Goal: Transaction & Acquisition: Obtain resource

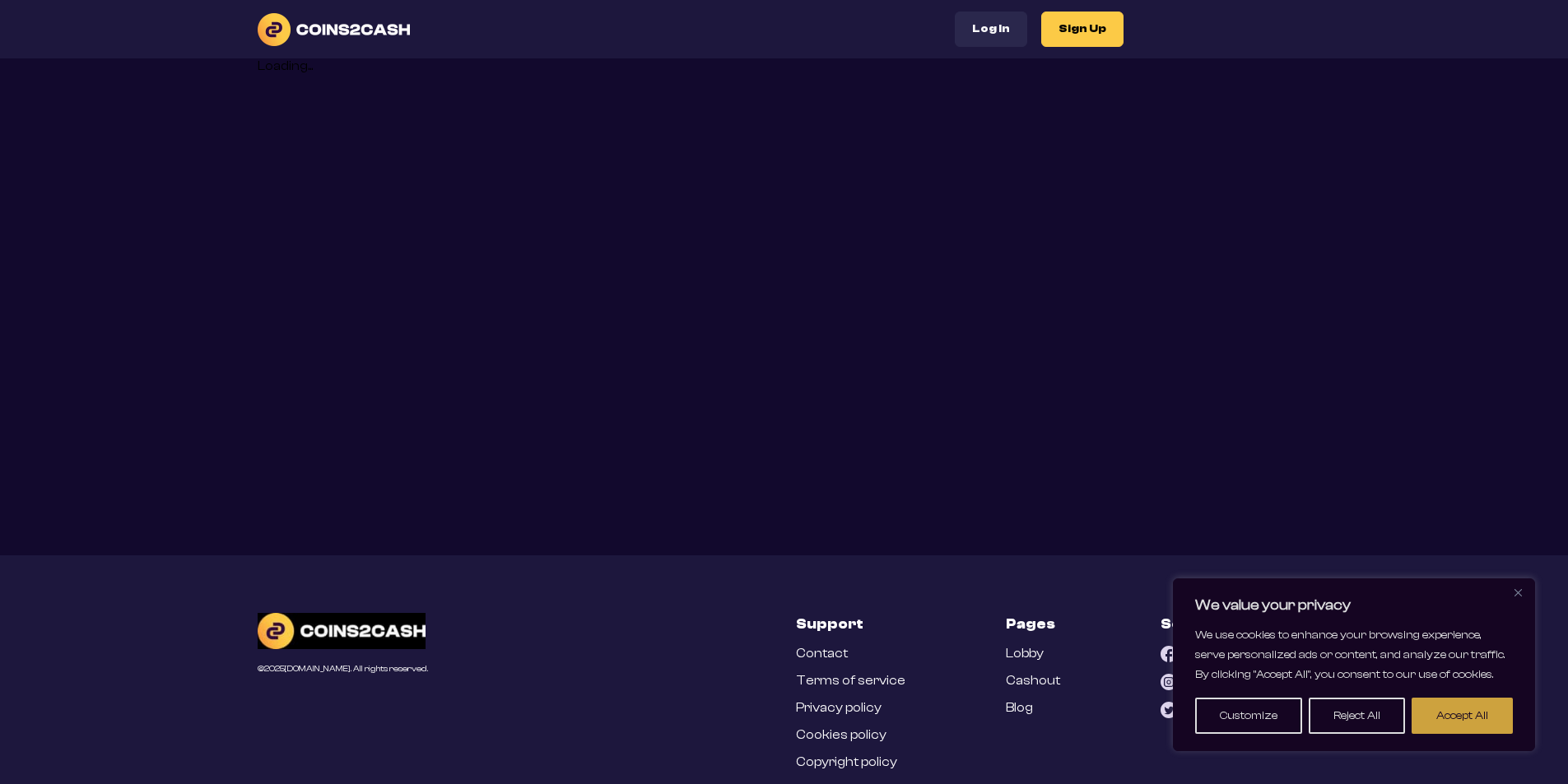
click at [1498, 720] on button "Accept All" at bounding box center [1462, 716] width 101 height 37
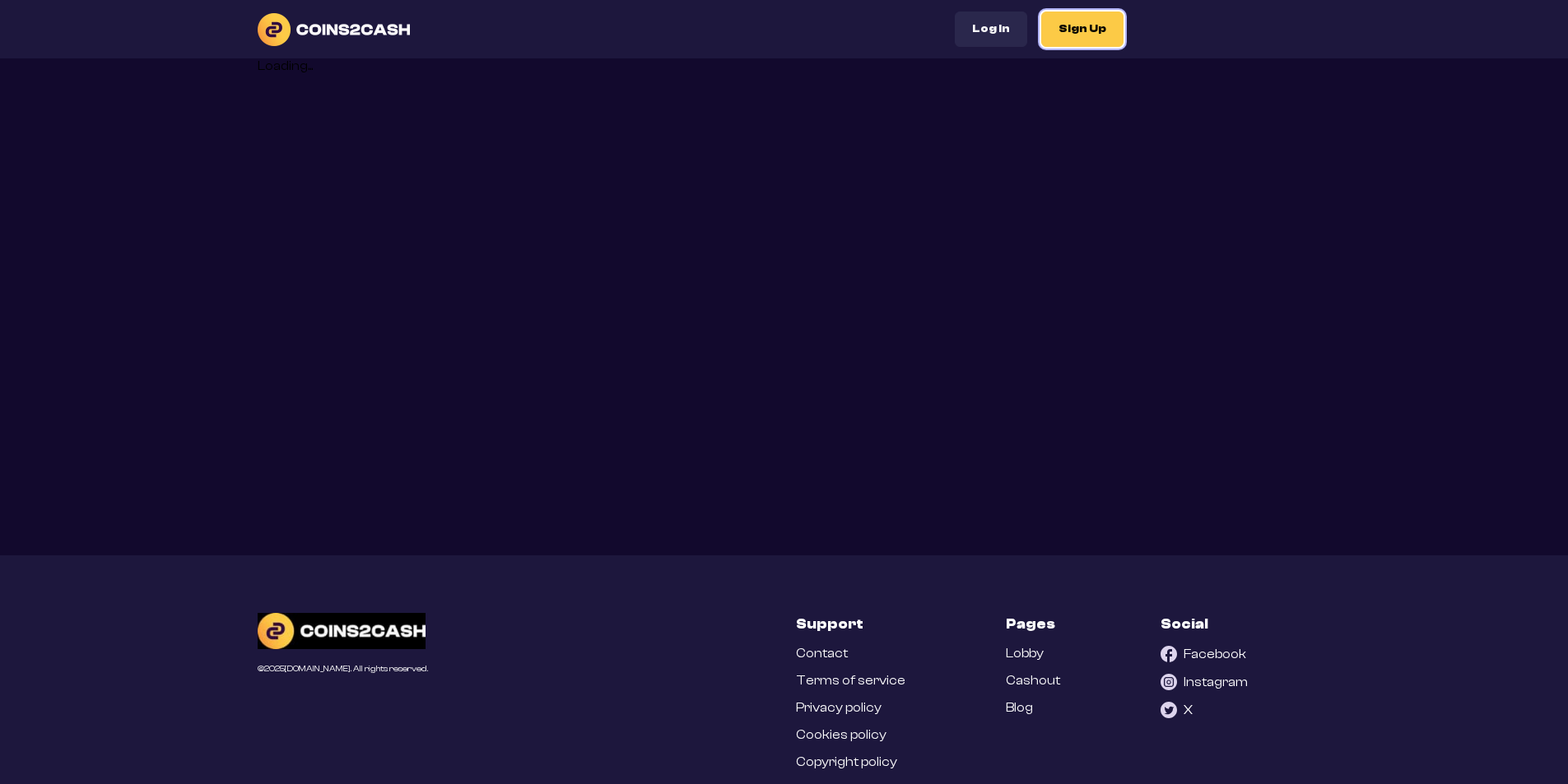
click at [1072, 32] on button "Sign Up" at bounding box center [1083, 29] width 83 height 36
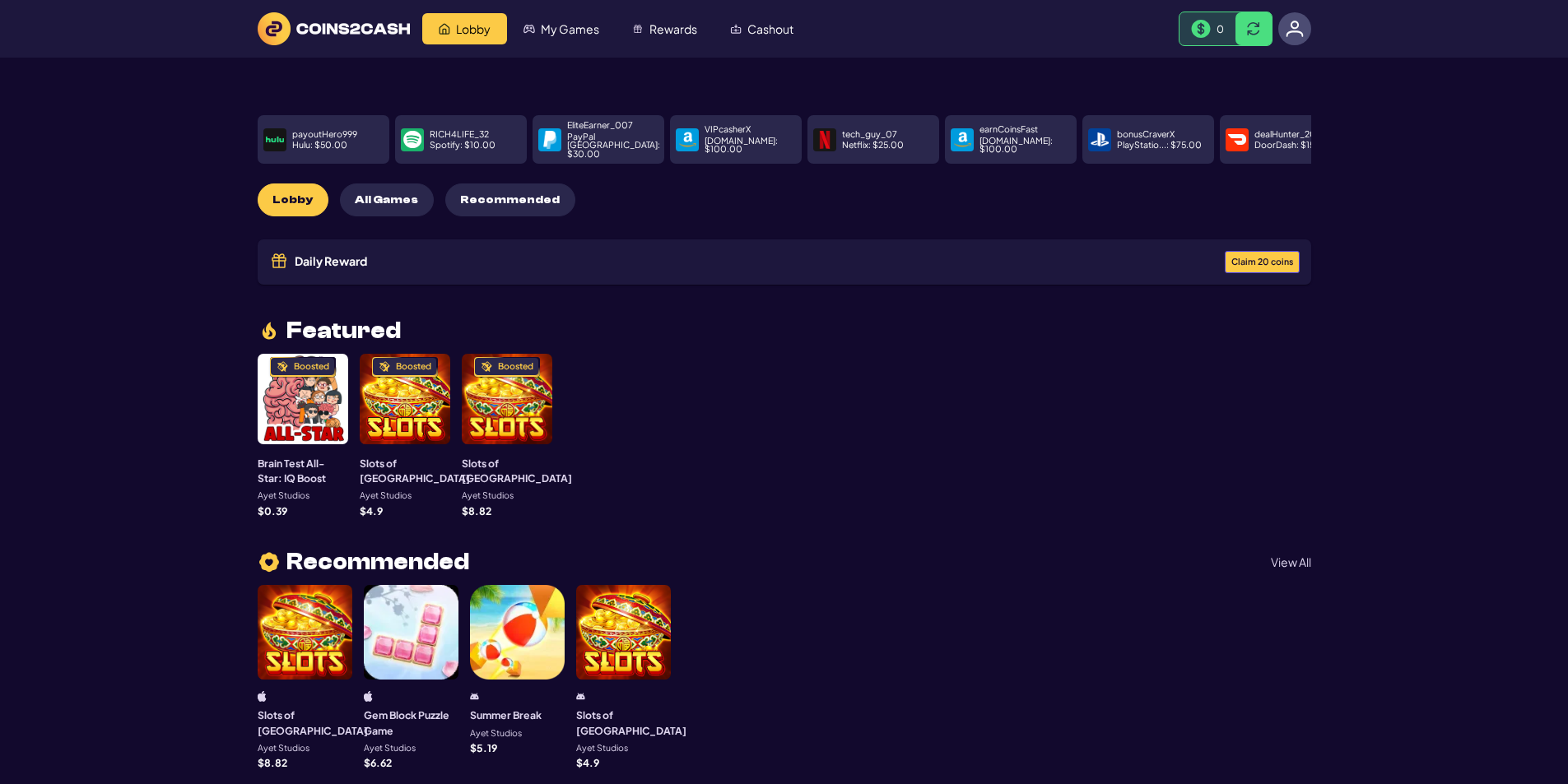
click at [1258, 257] on span "Claim 20 coins" at bounding box center [1262, 261] width 62 height 9
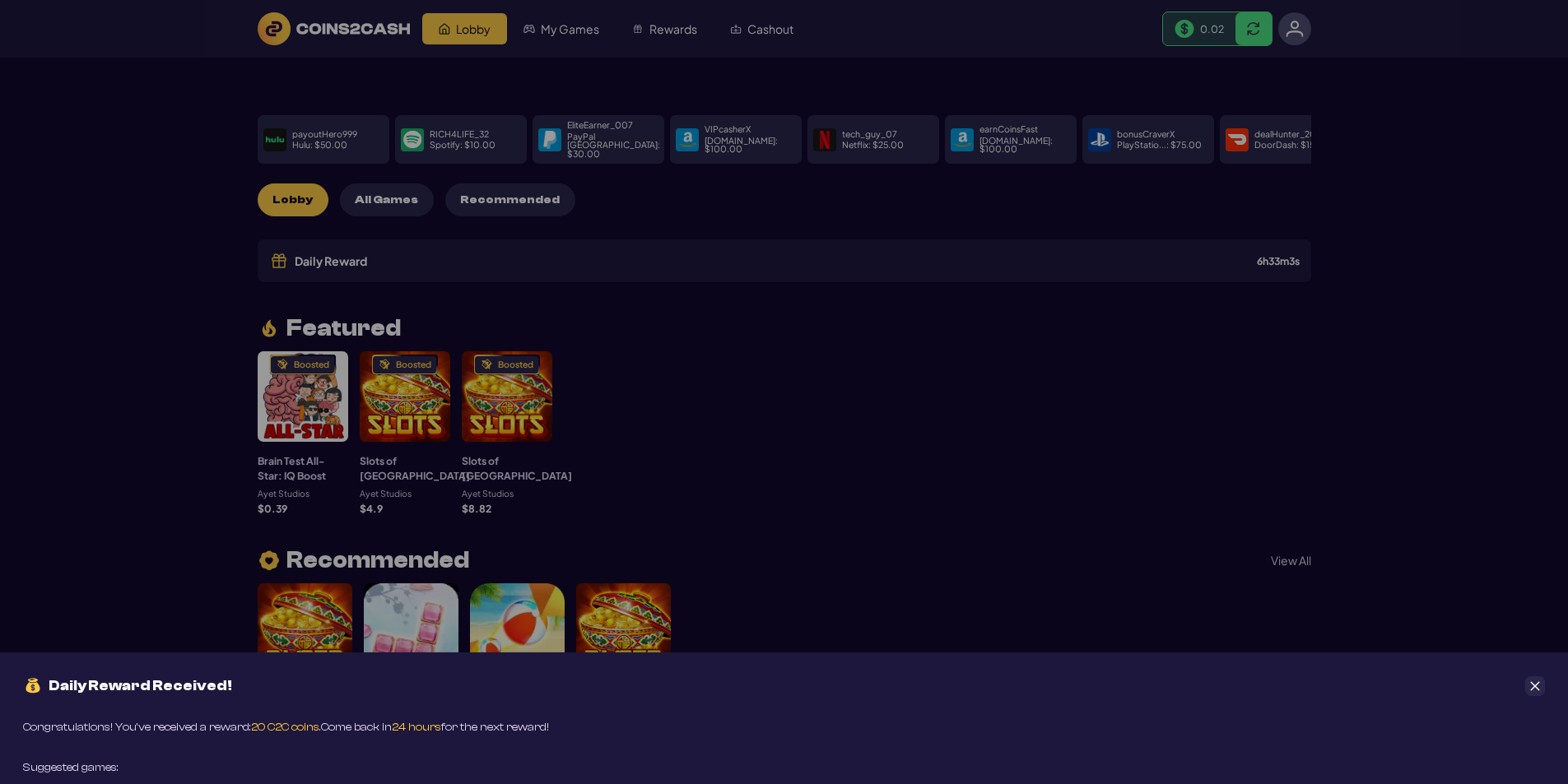
click at [960, 475] on div "Daily Reward Received! Congratulations! You’ve received a reward: 20 C2C coins.…" at bounding box center [784, 392] width 1568 height 784
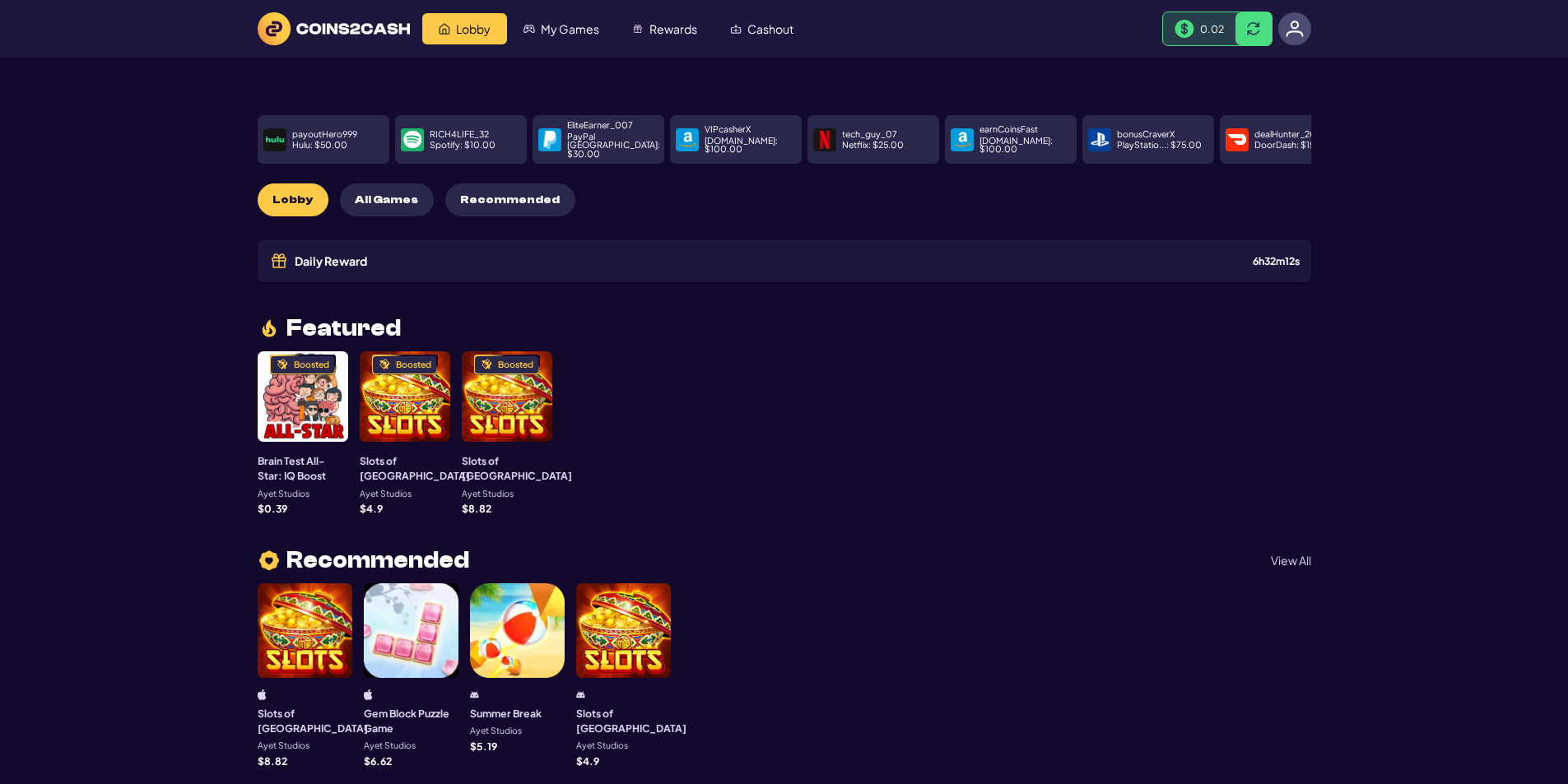
click at [290, 386] on div "Boosted" at bounding box center [303, 397] width 90 height 90
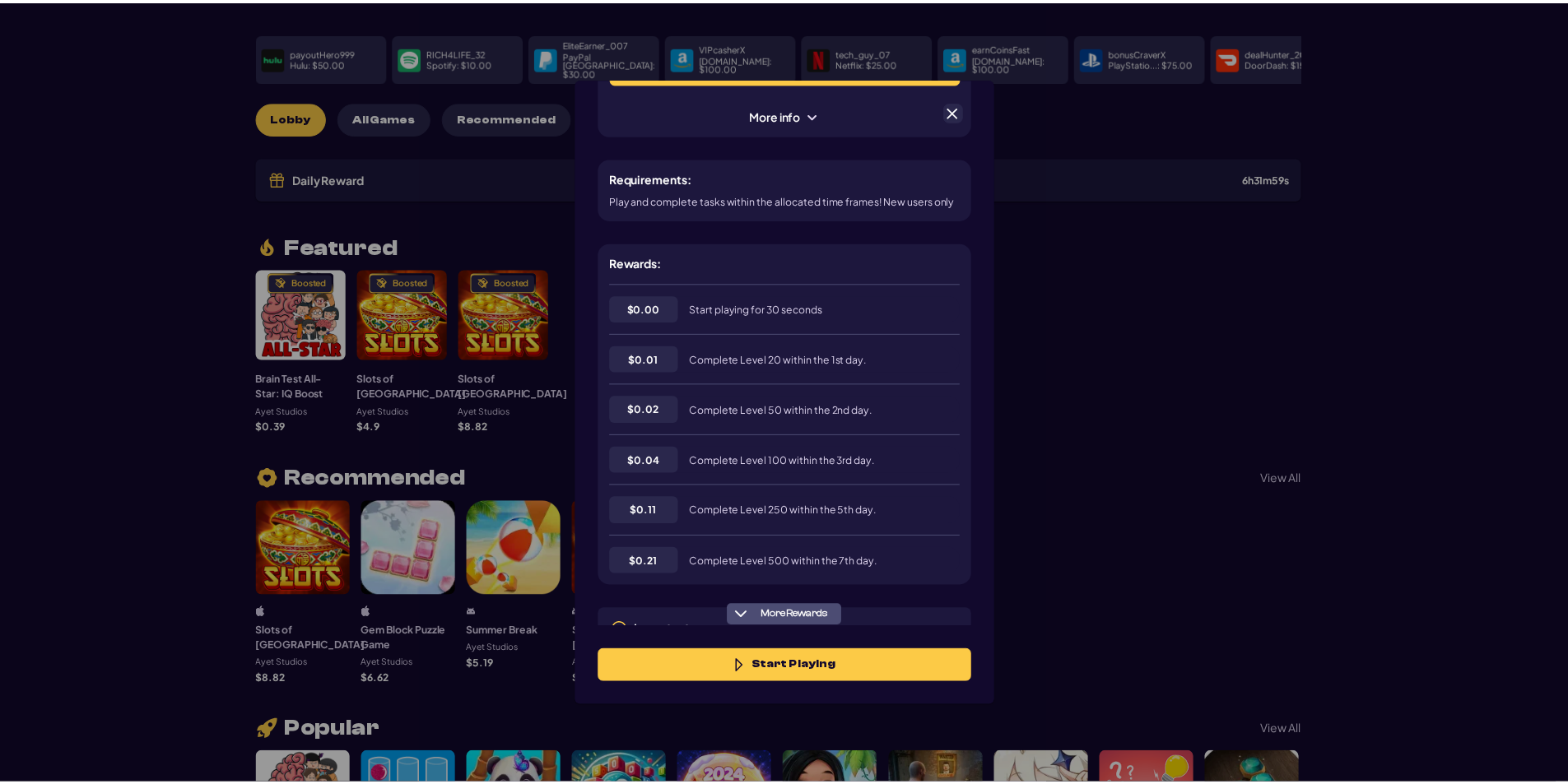
scroll to position [241, 0]
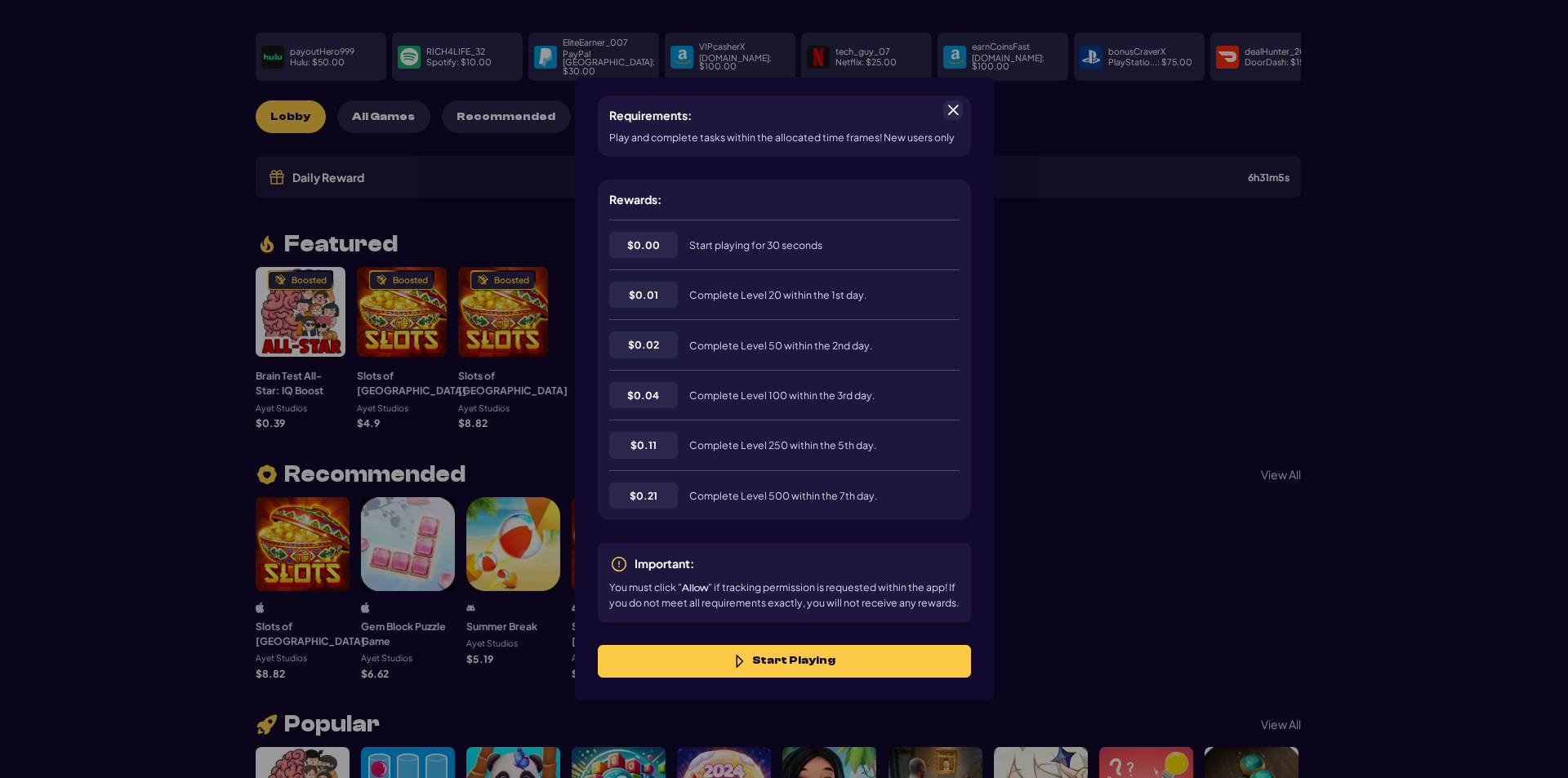
click at [1211, 363] on div "Brain Test All-Star: IQ Boost $ 0.39 390 Start Playing More info Requirements: …" at bounding box center [784, 389] width 1568 height 778
click at [951, 107] on span at bounding box center [953, 110] width 14 height 14
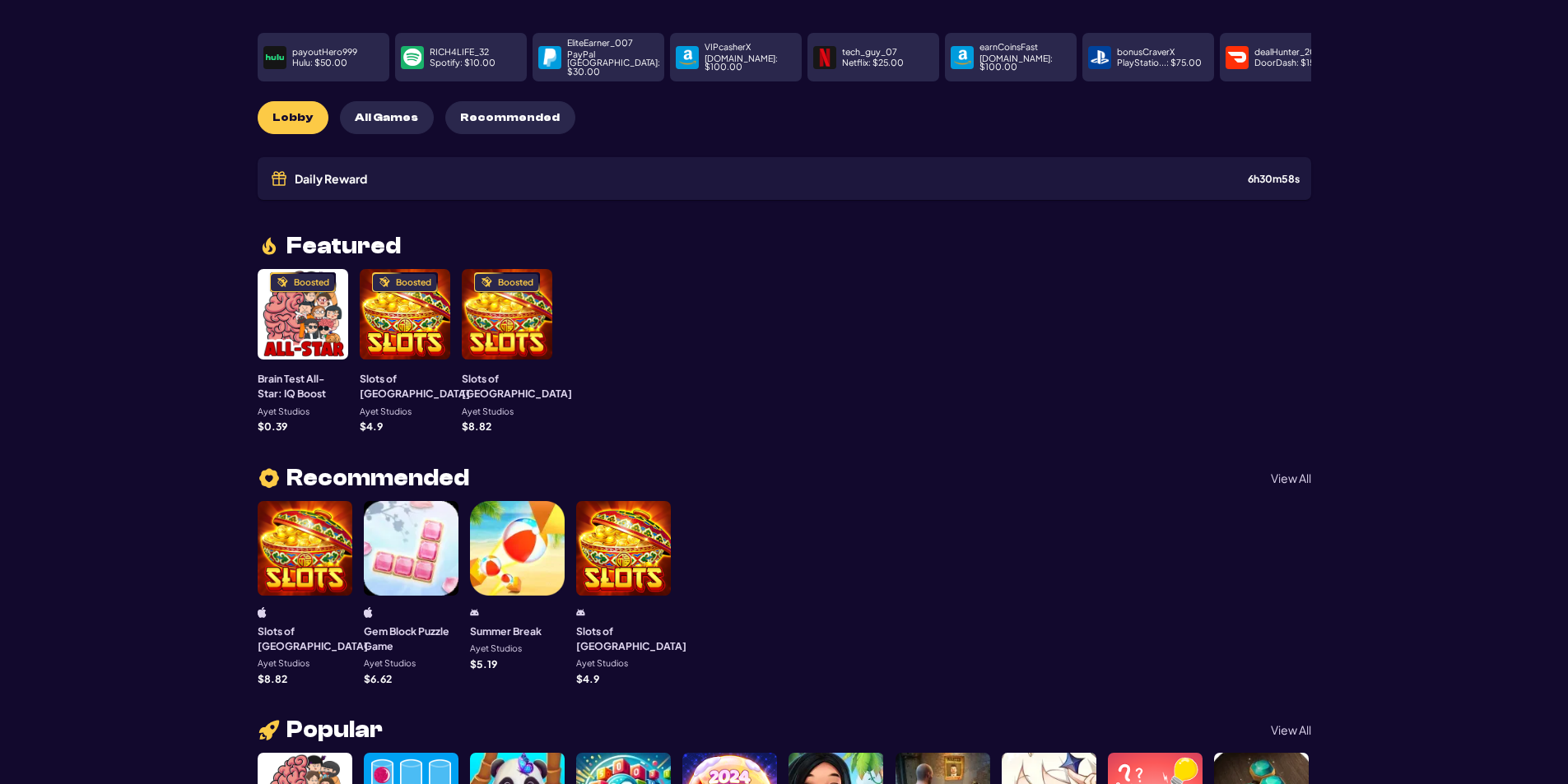
scroll to position [0, 0]
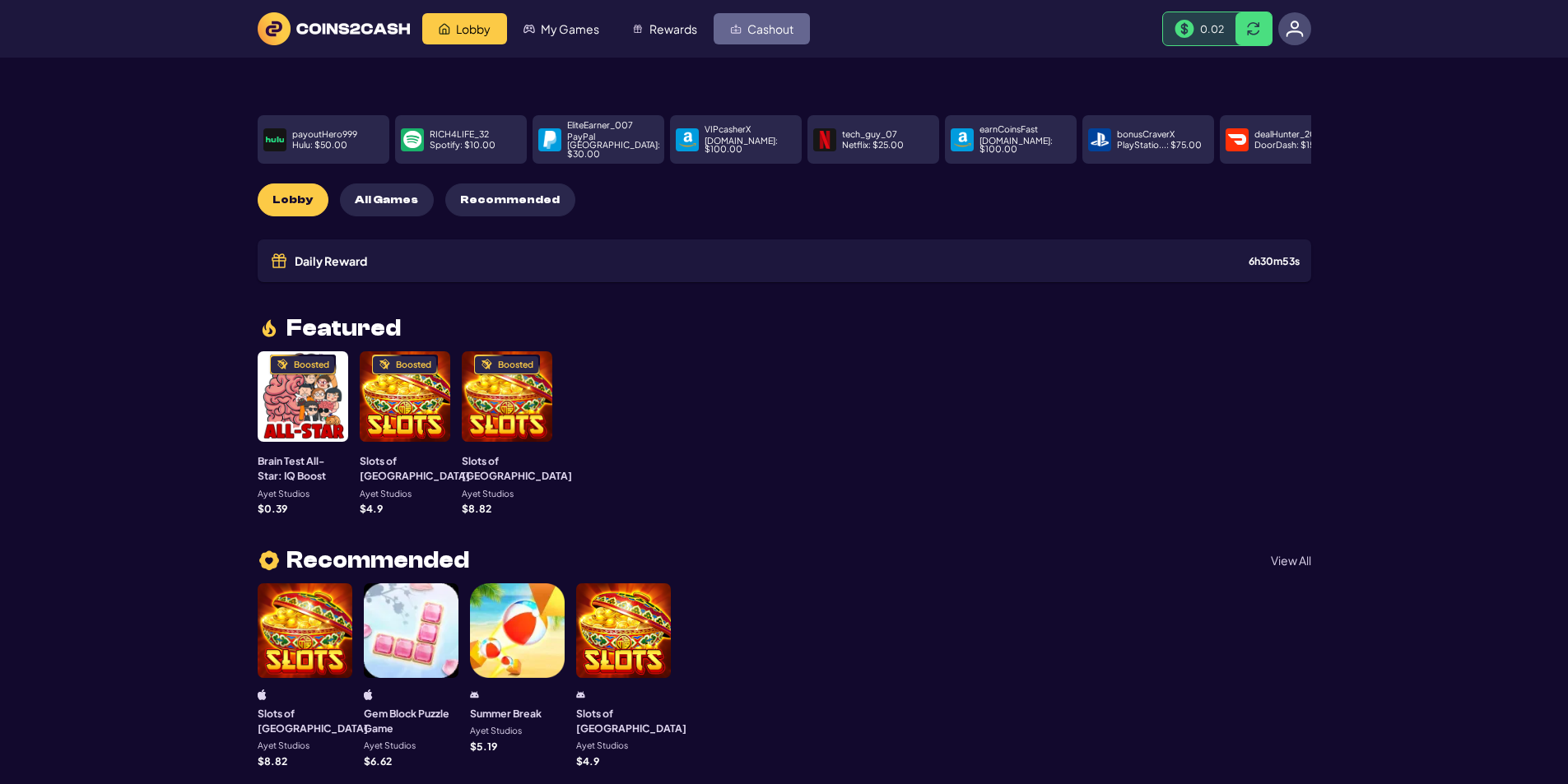
click at [774, 29] on span "Cashout" at bounding box center [771, 29] width 46 height 12
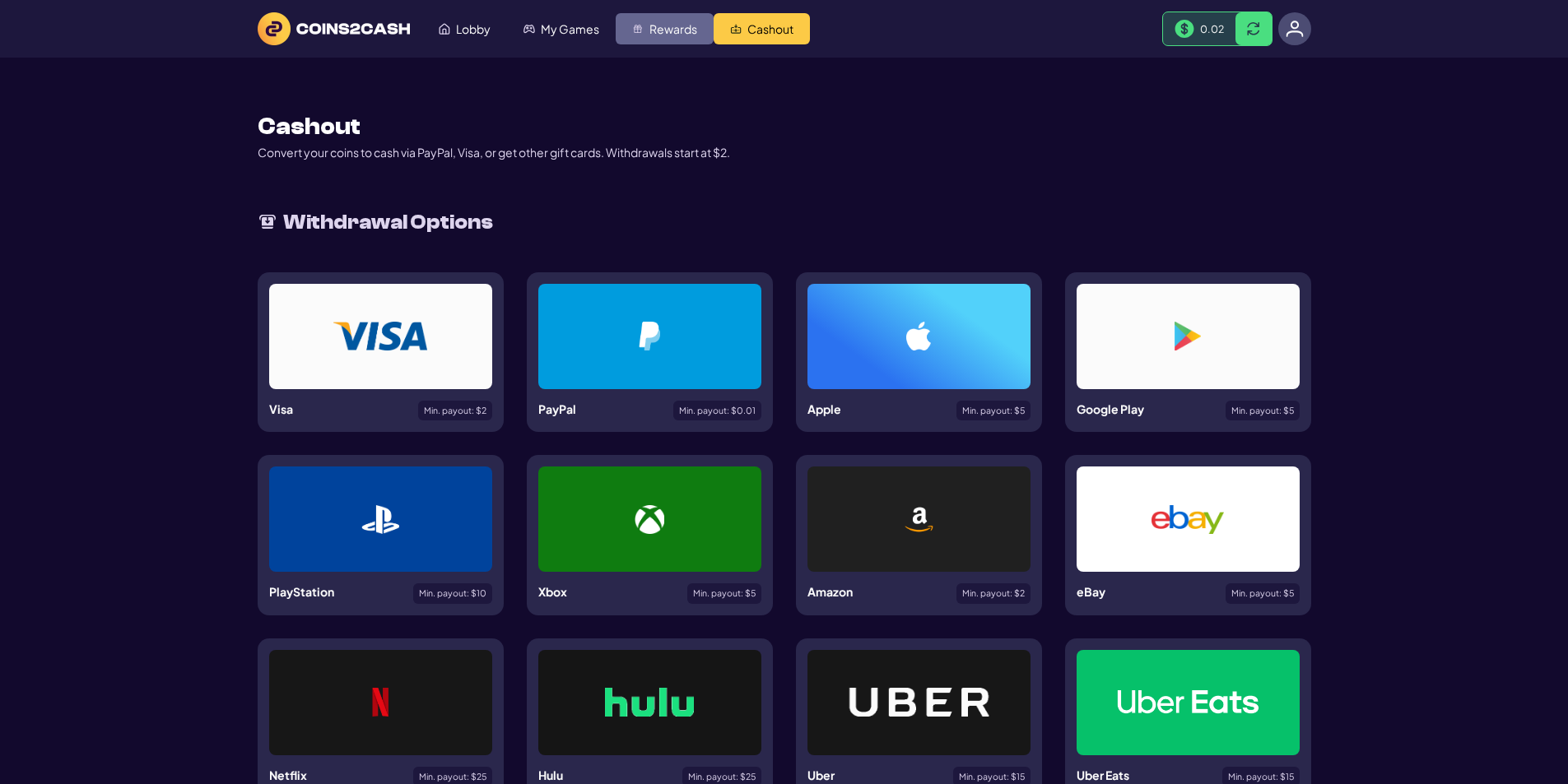
click at [664, 24] on span "Rewards" at bounding box center [674, 29] width 48 height 12
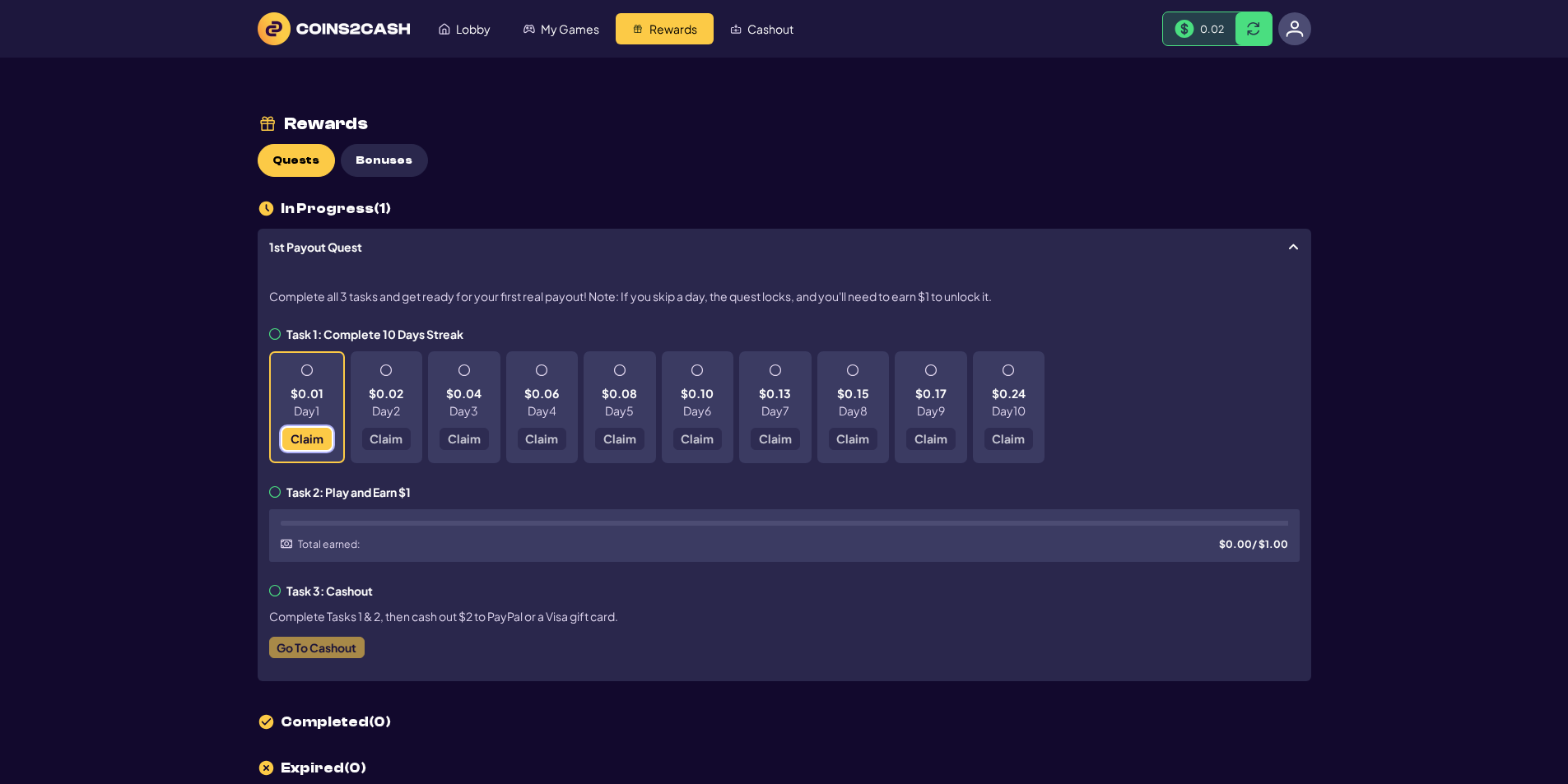
click at [304, 429] on button "Claim" at bounding box center [307, 438] width 49 height 22
click at [278, 330] on icon at bounding box center [275, 334] width 12 height 12
click at [278, 332] on icon at bounding box center [275, 334] width 12 height 12
click at [312, 437] on span "Claim" at bounding box center [306, 438] width 33 height 12
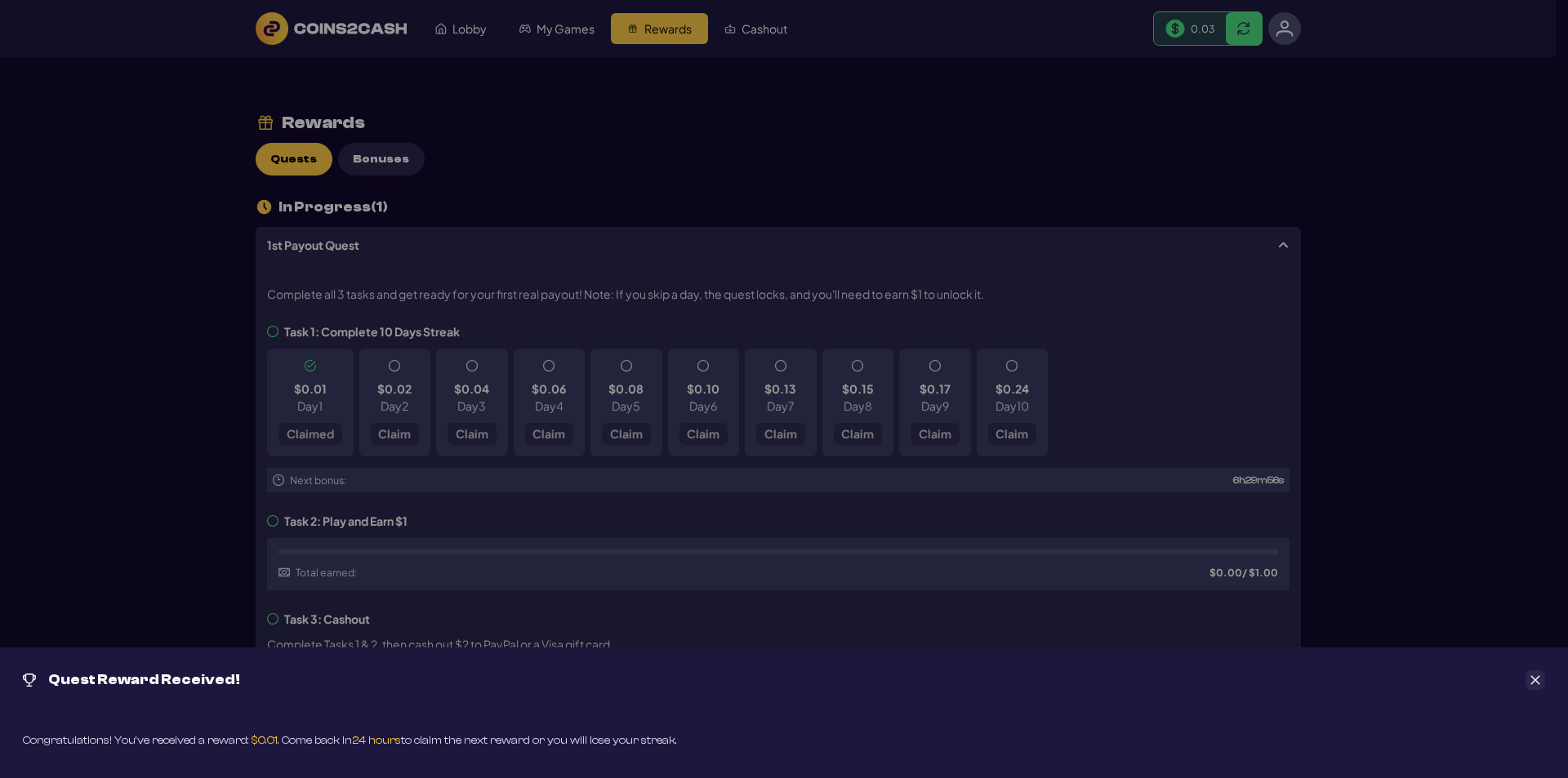
click at [532, 411] on div "Quest Reward Received! Congratulations! You’ve received a reward: $0.01 . Come …" at bounding box center [784, 389] width 1568 height 778
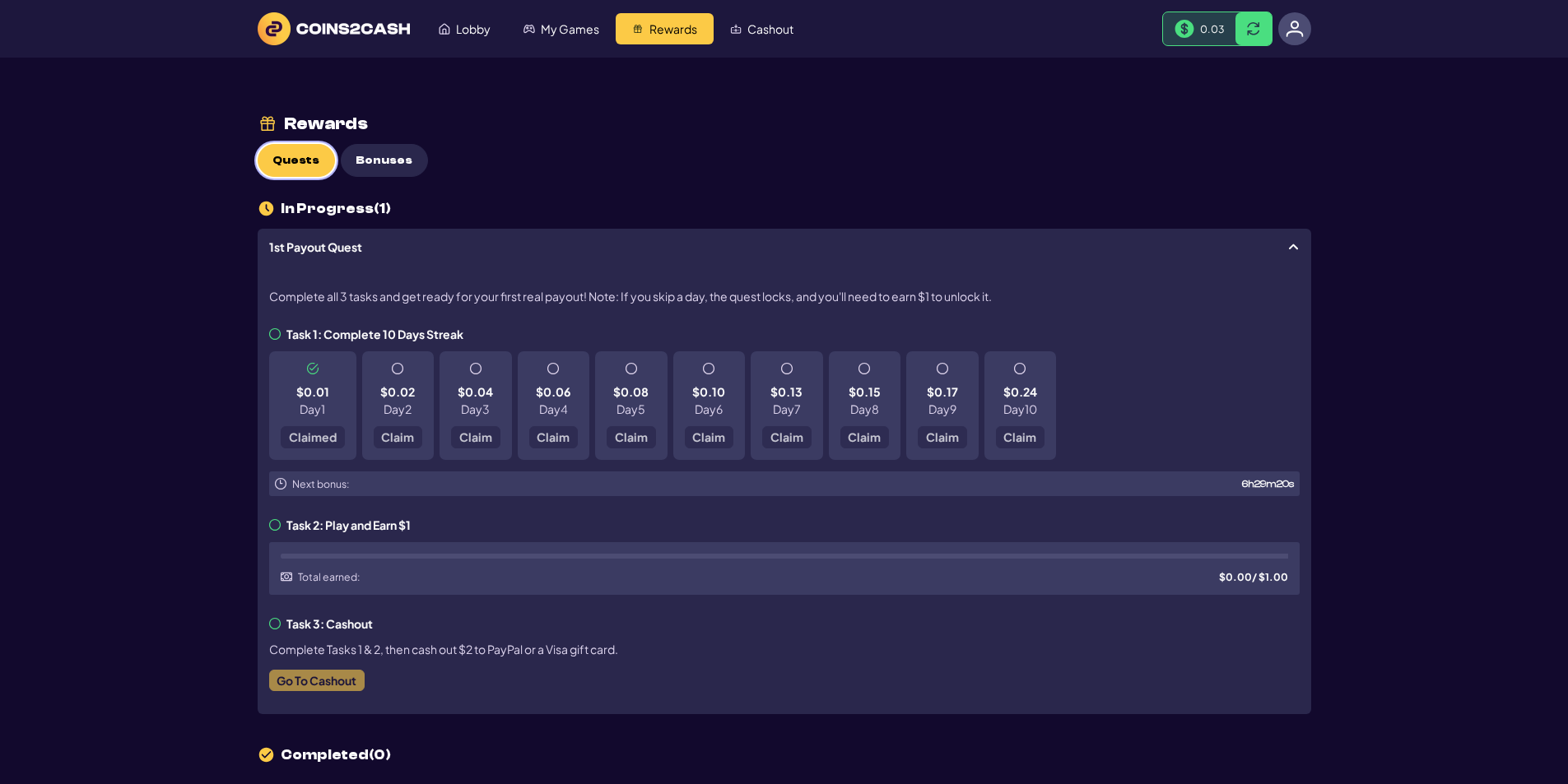
click at [269, 161] on button "Quests" at bounding box center [296, 160] width 77 height 33
click at [384, 156] on span "Bonuses" at bounding box center [384, 160] width 57 height 14
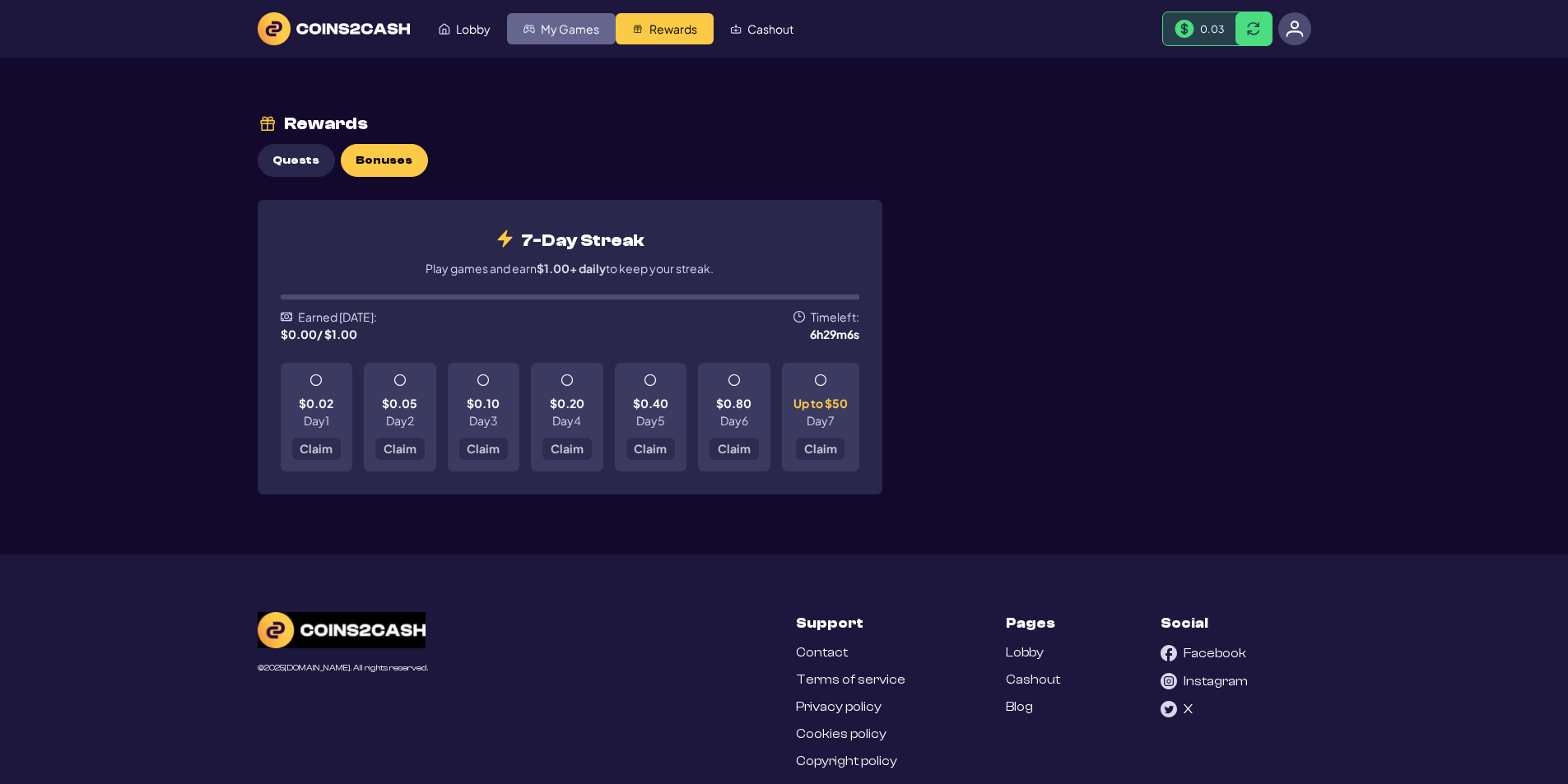
click at [569, 23] on span "My Games" at bounding box center [570, 29] width 59 height 12
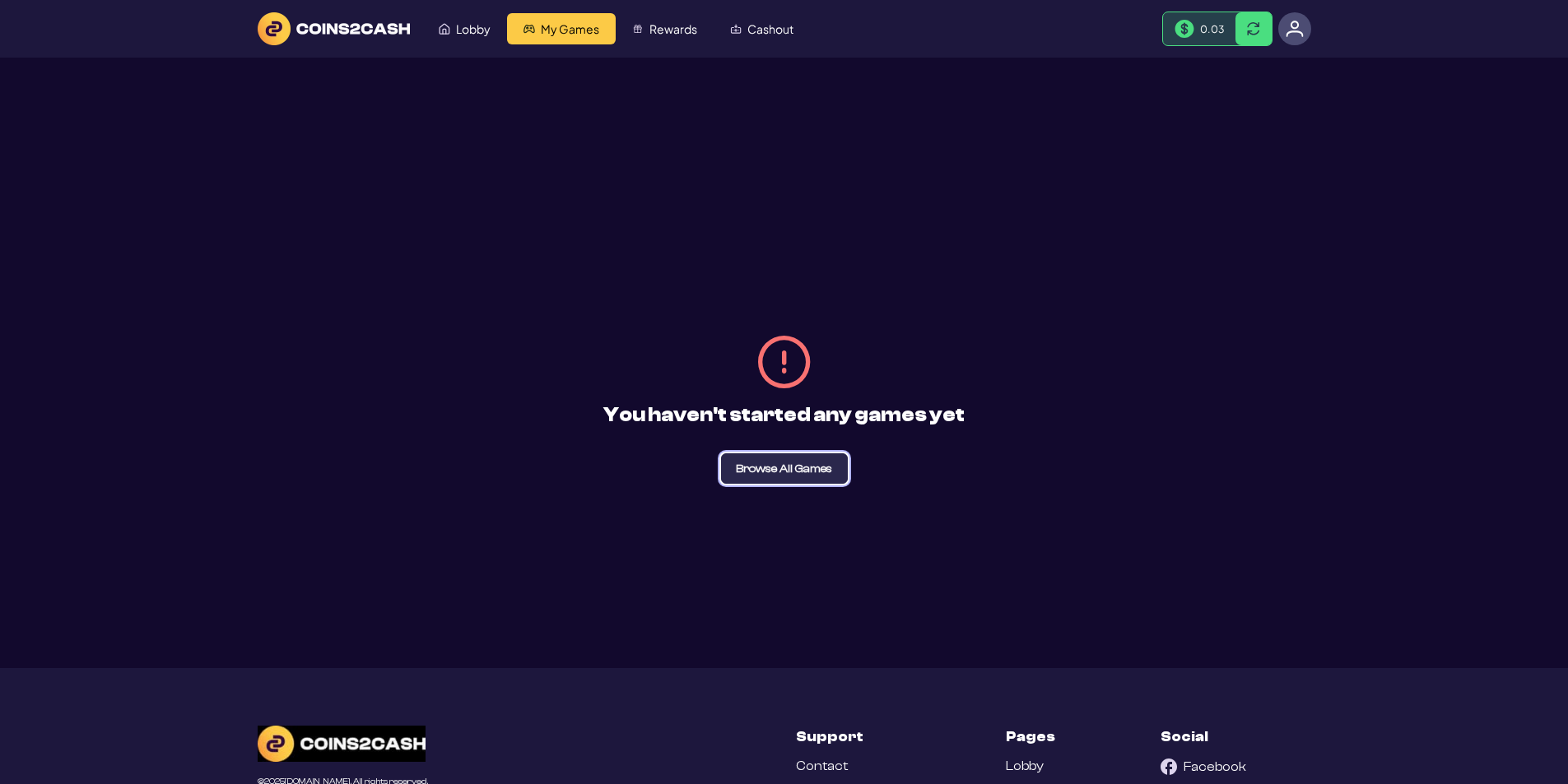
click at [809, 470] on span "Browse All Games" at bounding box center [784, 469] width 96 height 12
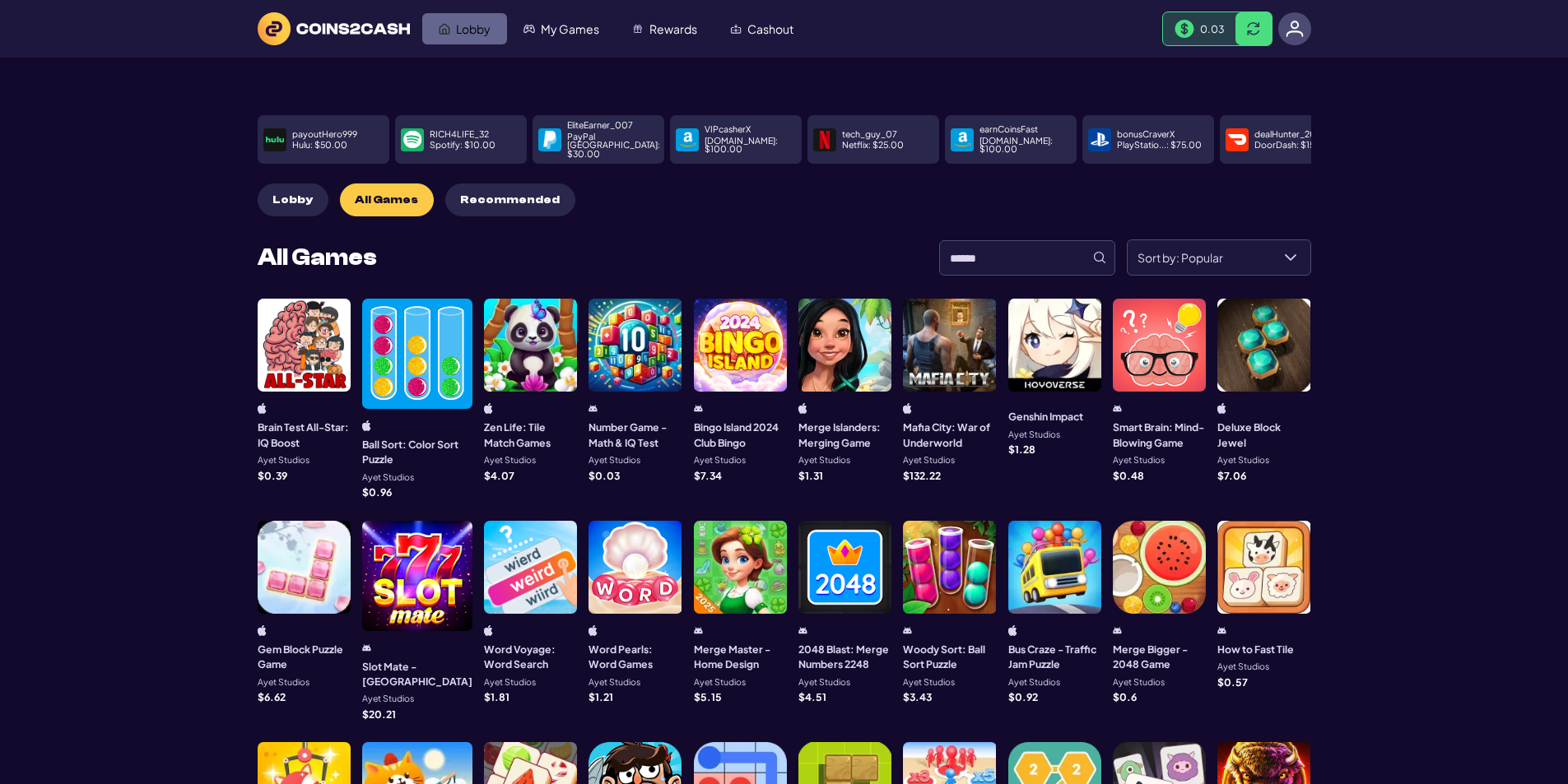
click at [458, 23] on span "Lobby" at bounding box center [473, 29] width 35 height 12
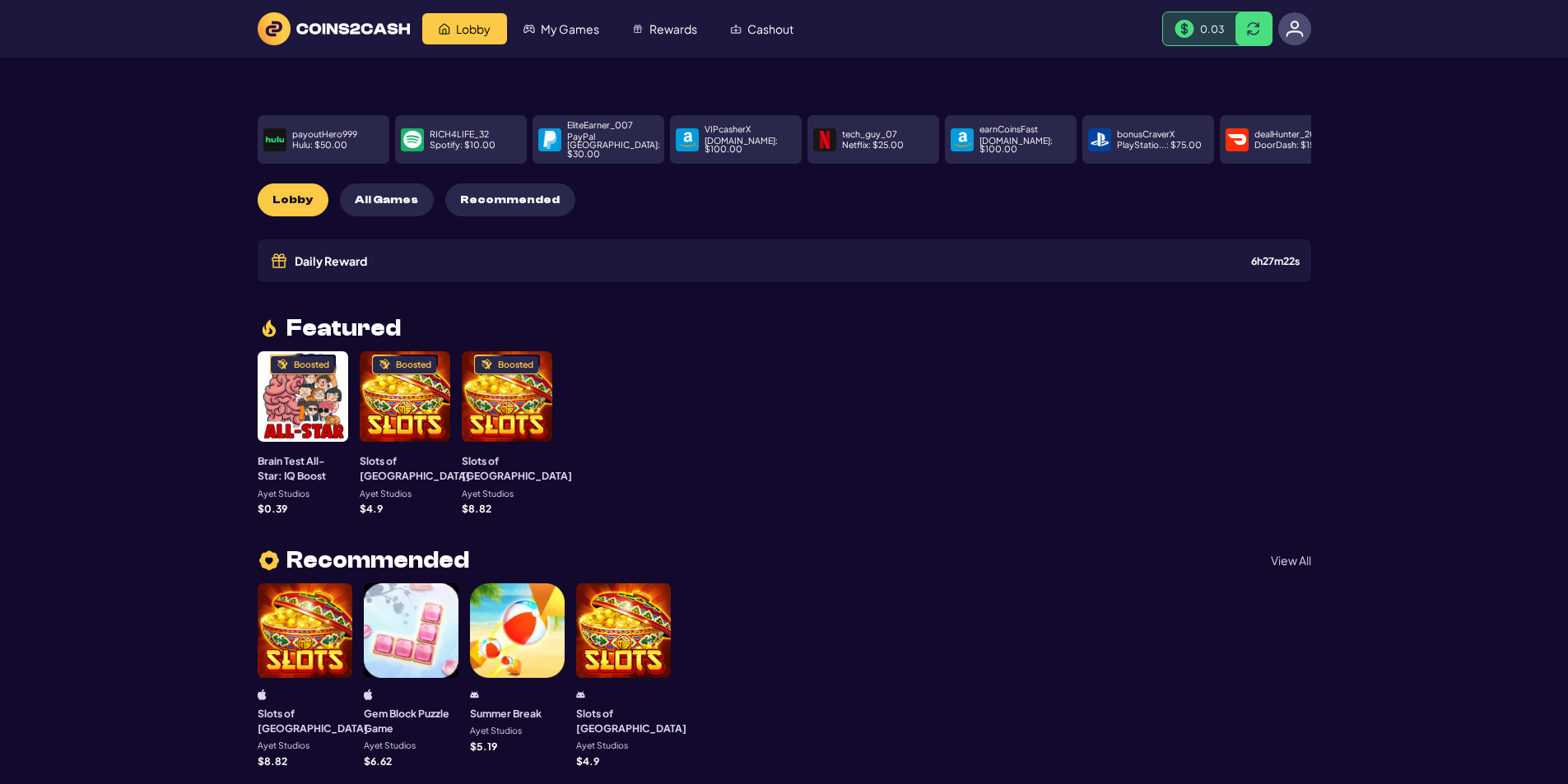
click at [479, 193] on span "Recommended" at bounding box center [510, 200] width 100 height 14
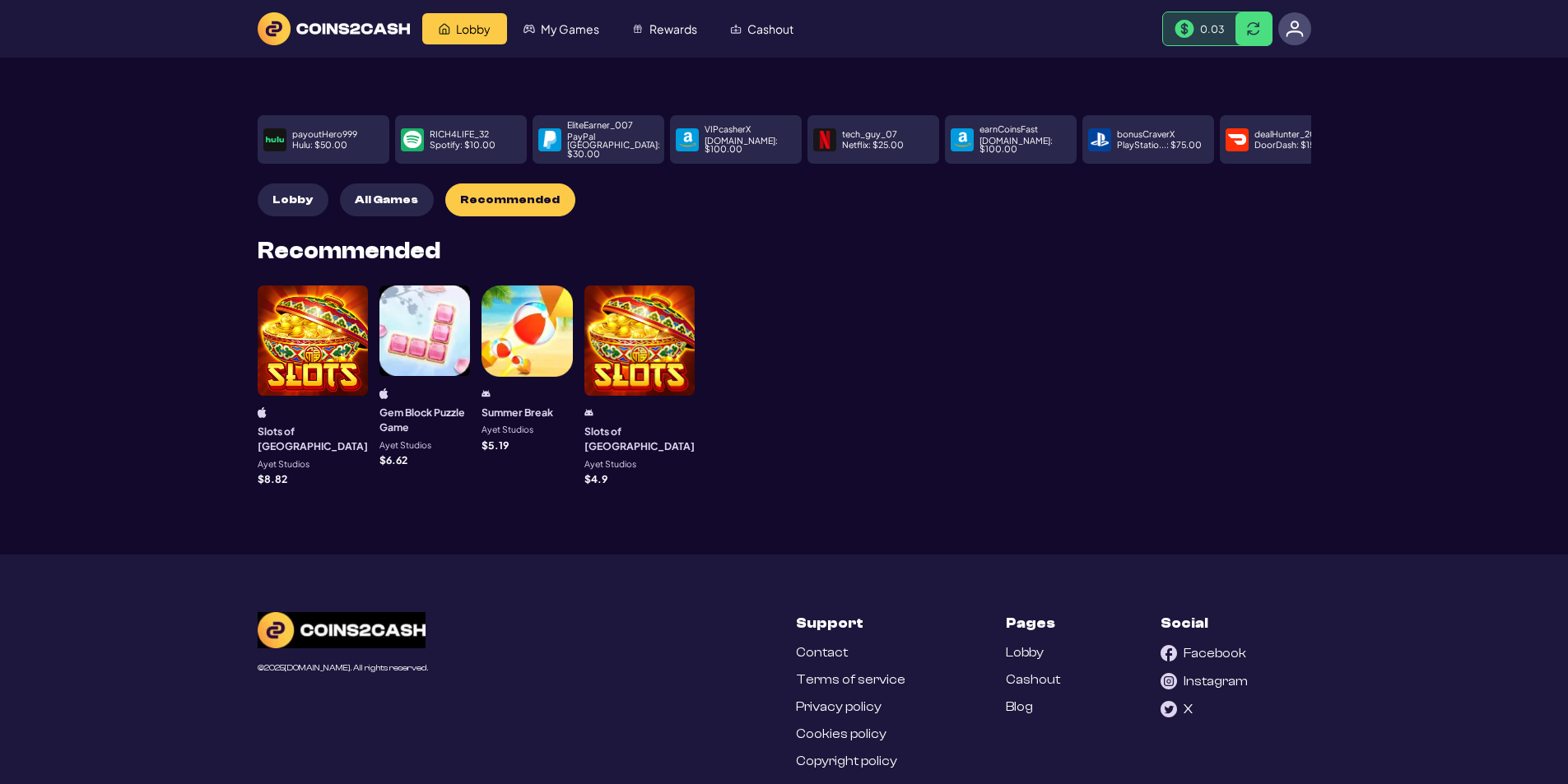
click at [280, 184] on button "Lobby" at bounding box center [293, 200] width 71 height 33
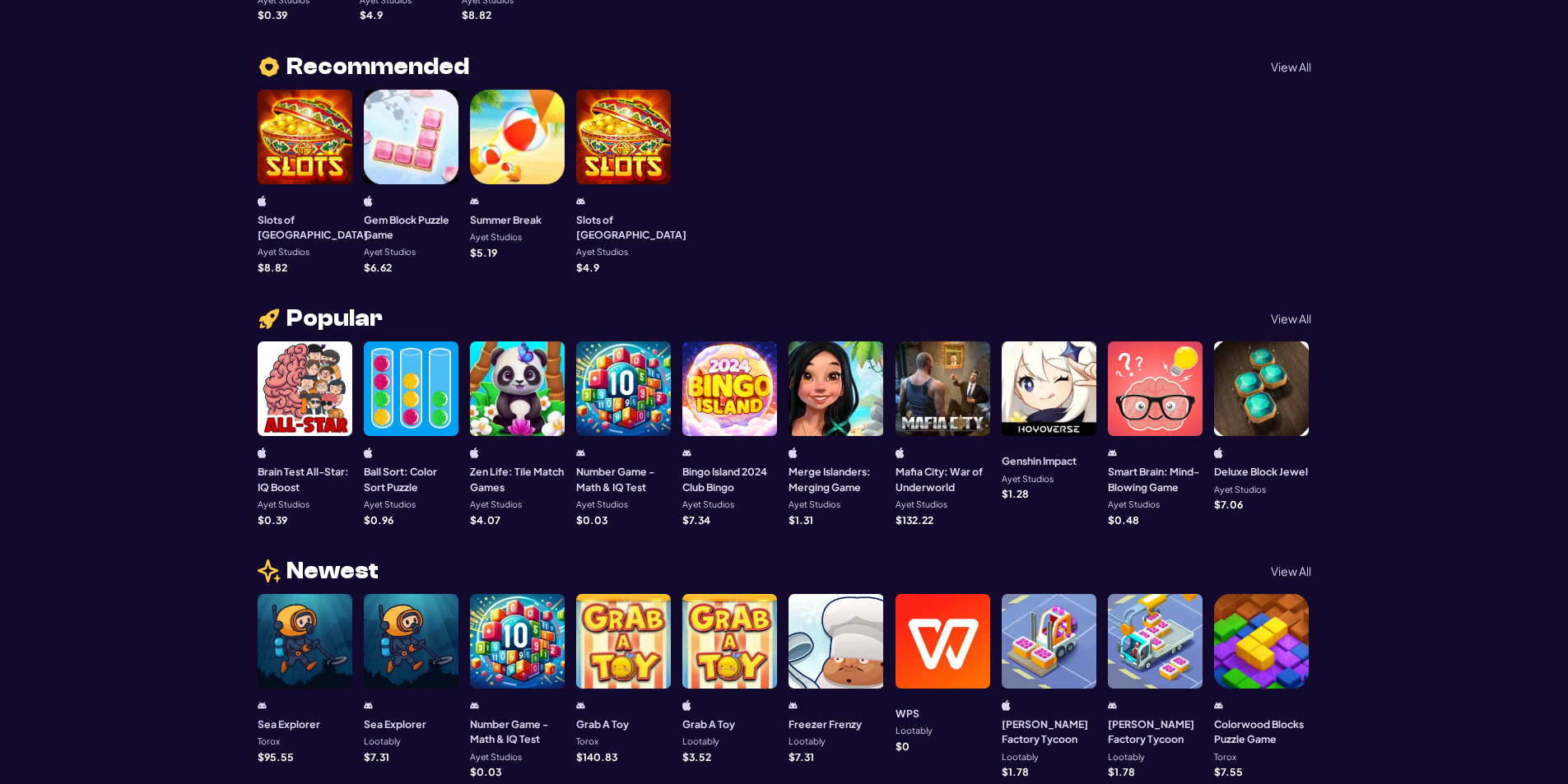
scroll to position [411, 0]
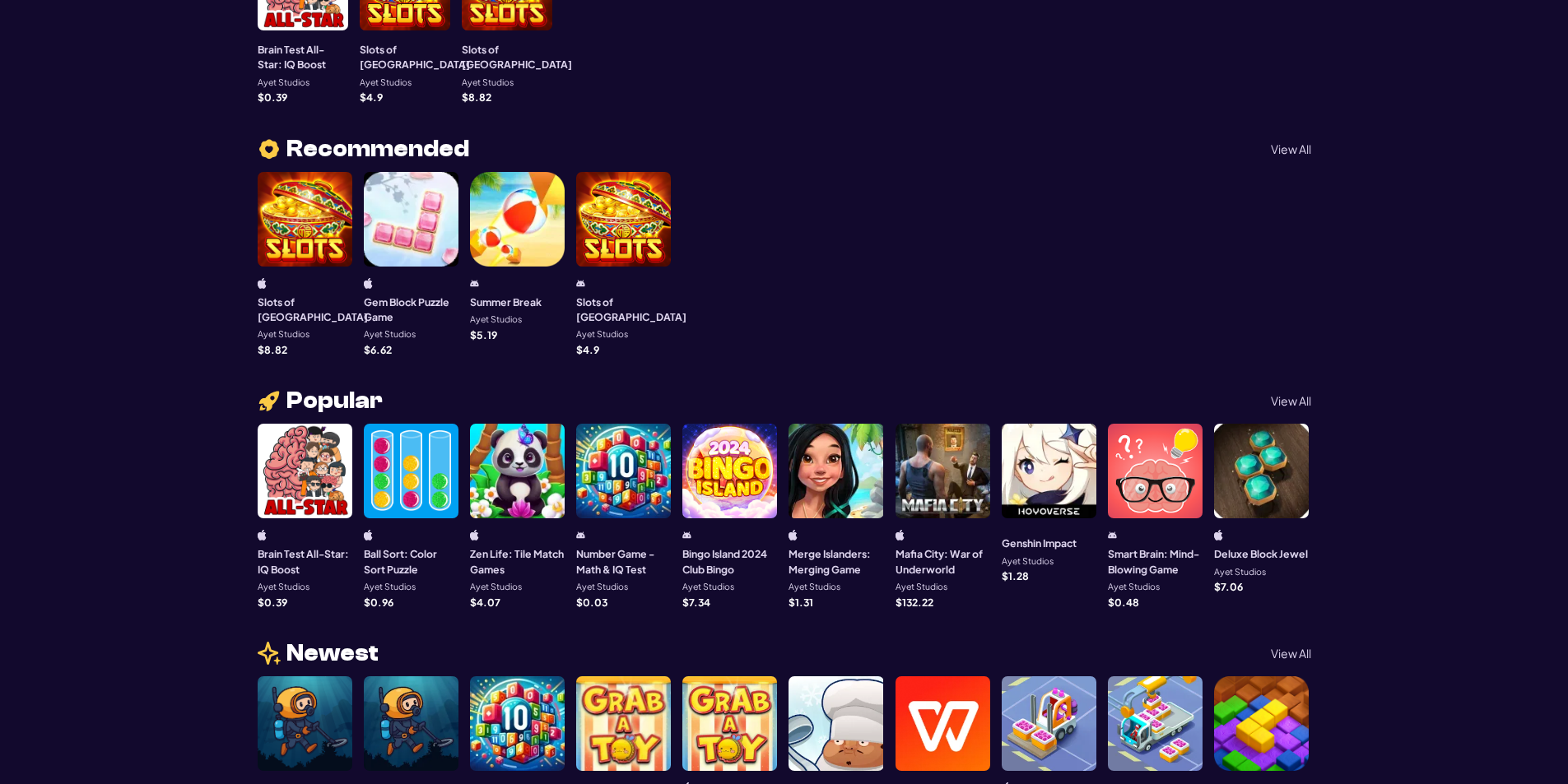
click at [400, 204] on div at bounding box center [411, 219] width 94 height 94
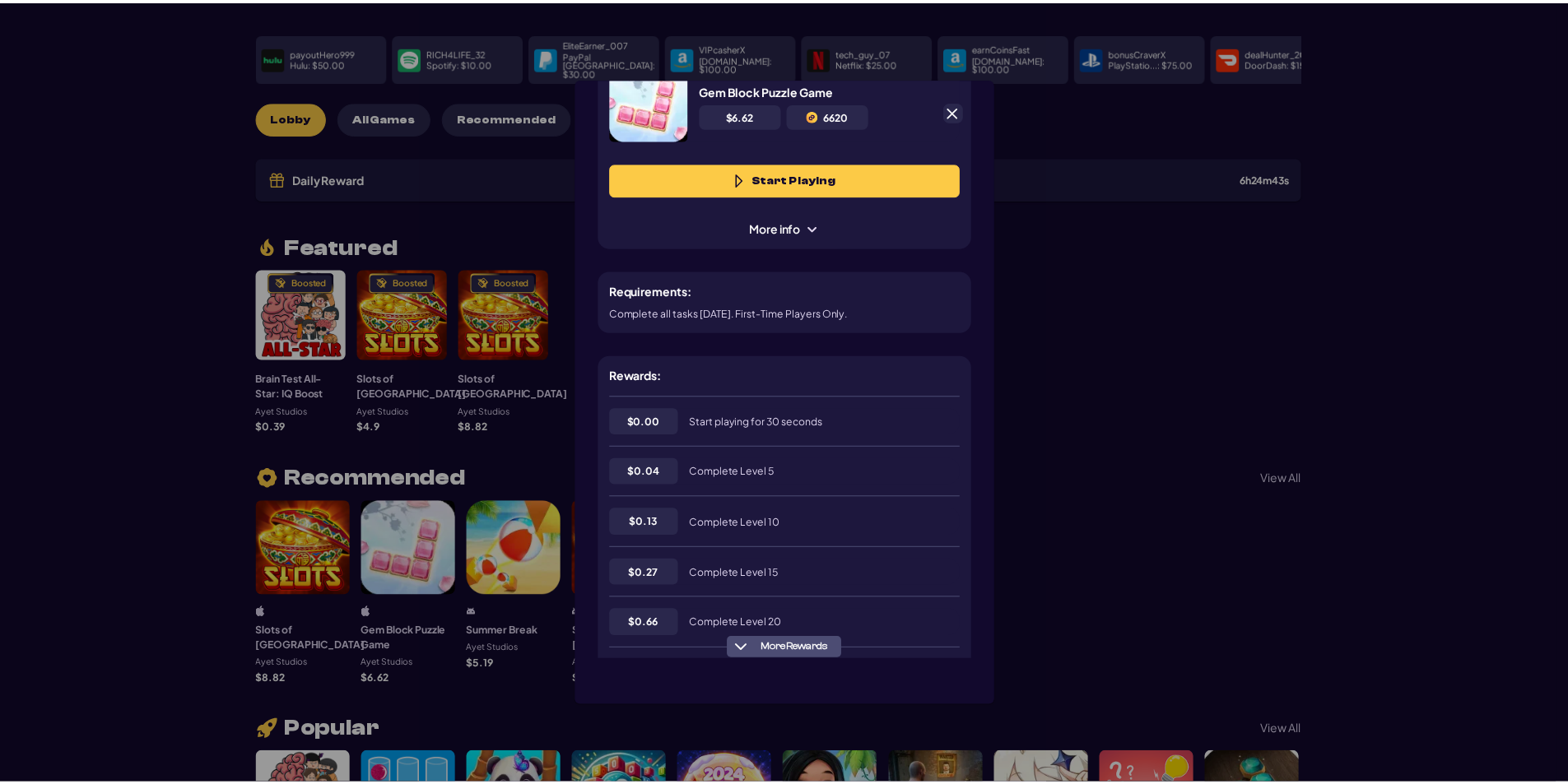
scroll to position [13, 0]
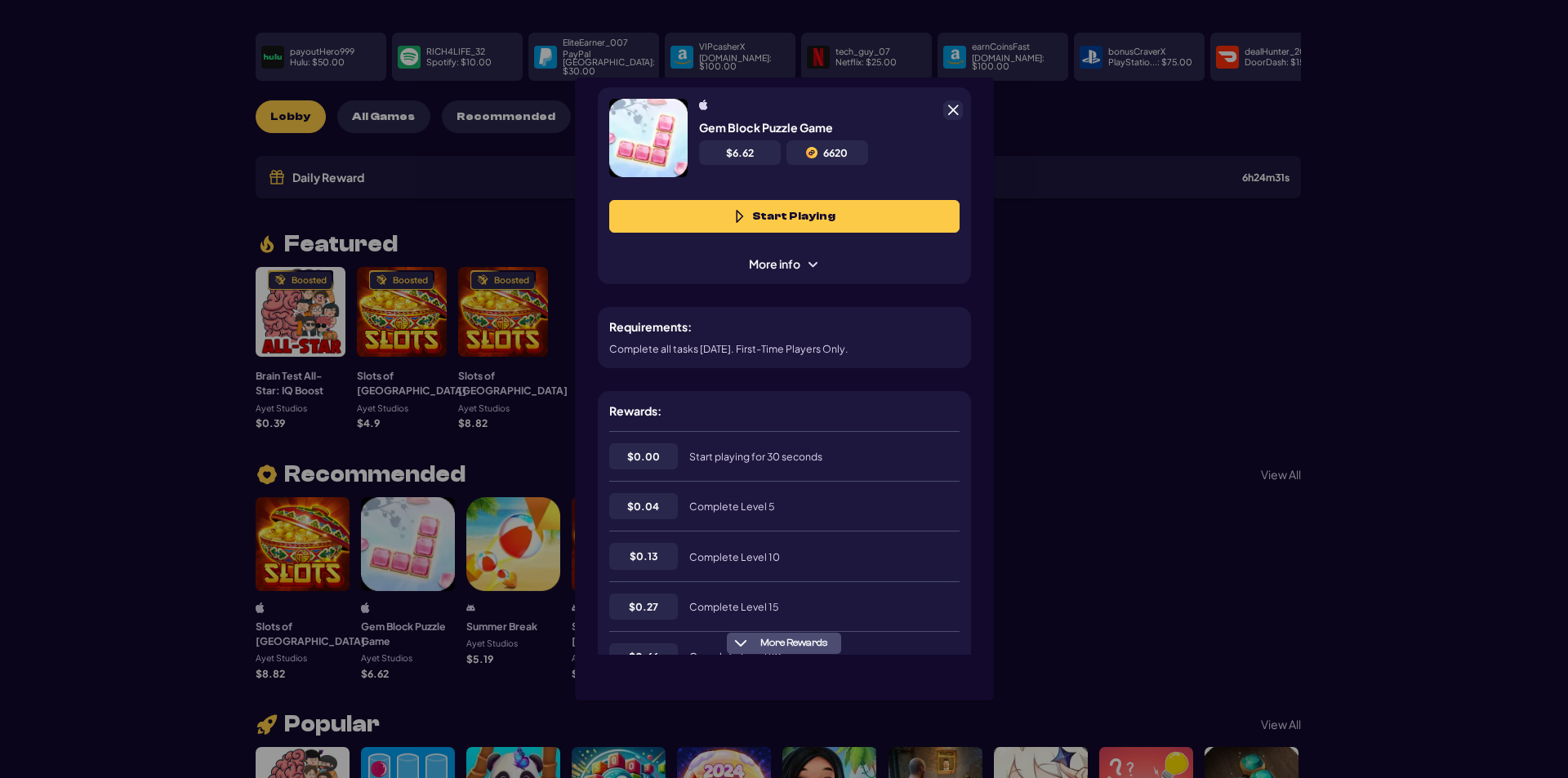
click at [806, 262] on span at bounding box center [813, 265] width 13 height 13
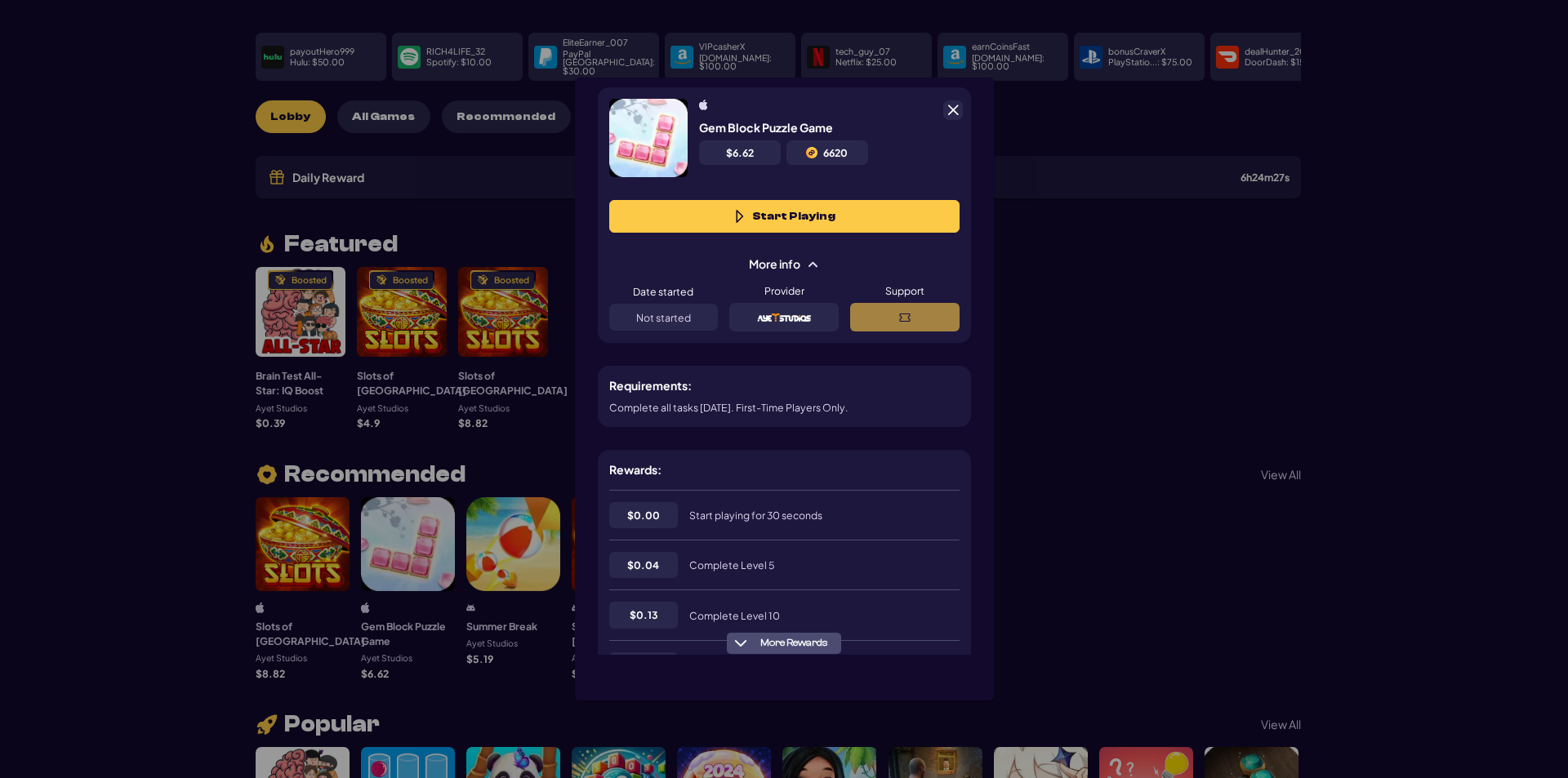
click at [793, 258] on span "More info" at bounding box center [784, 264] width 93 height 17
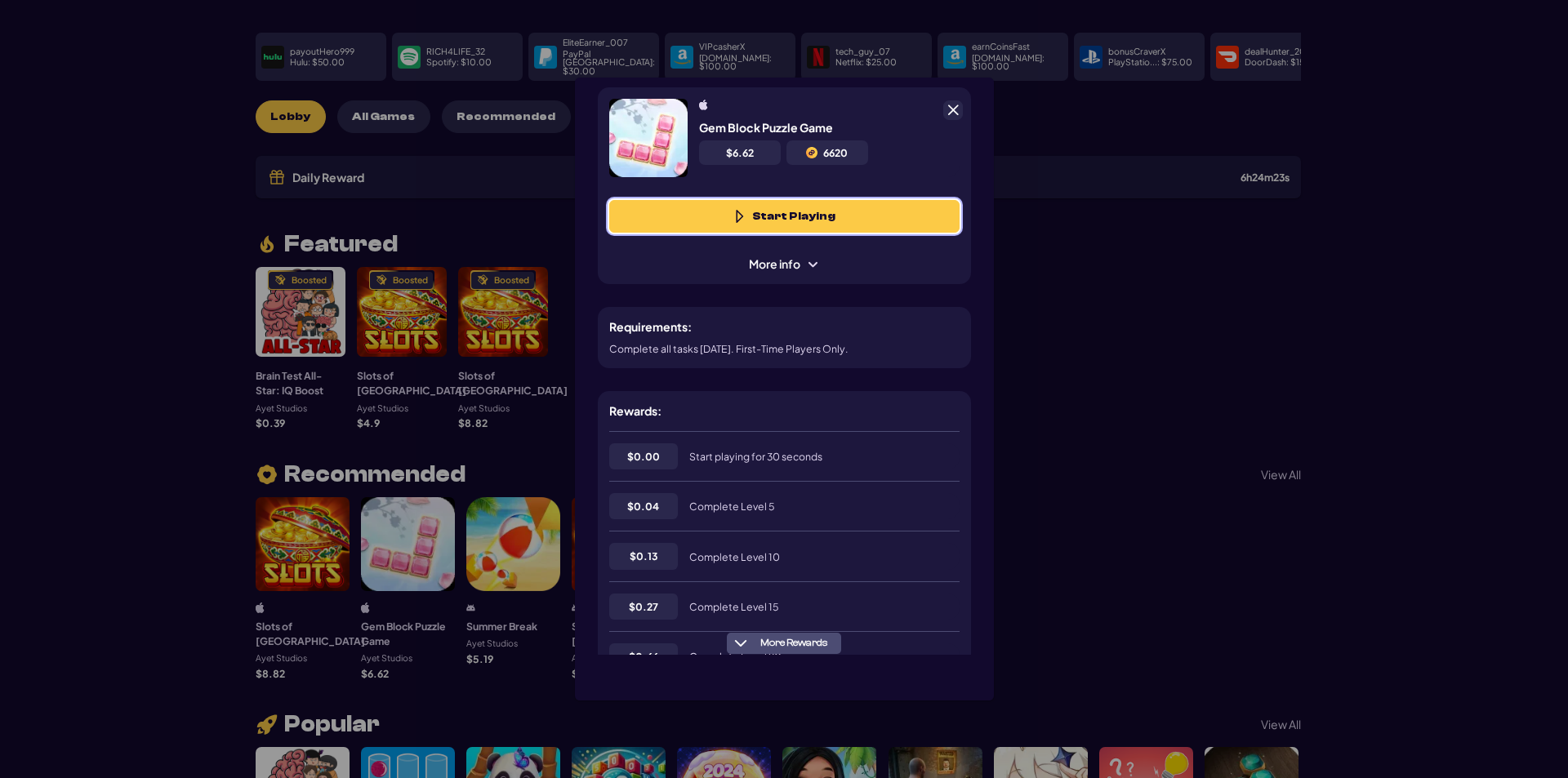
click at [765, 219] on button "Start Playing" at bounding box center [784, 216] width 350 height 32
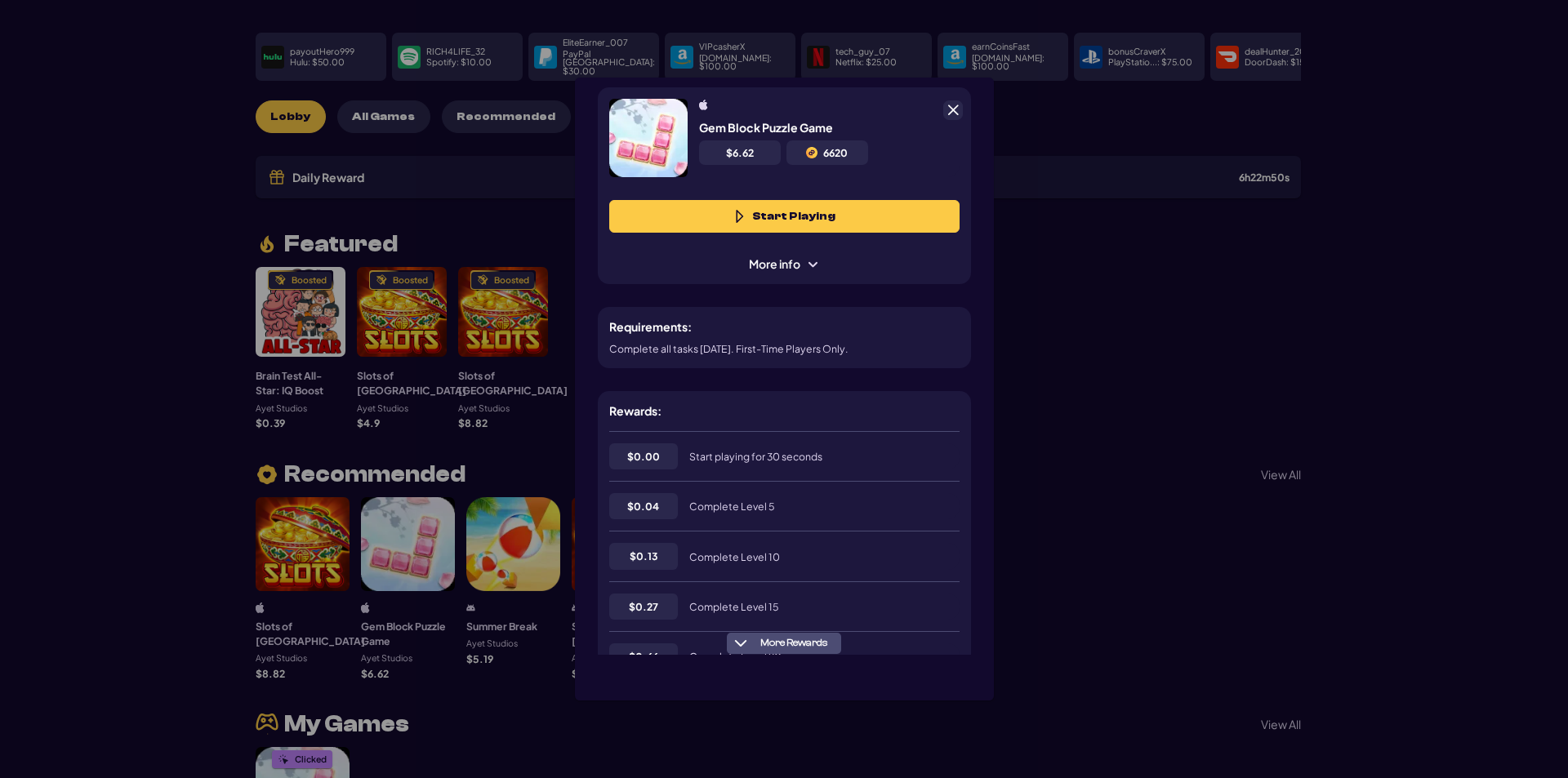
click at [949, 109] on span at bounding box center [953, 110] width 14 height 14
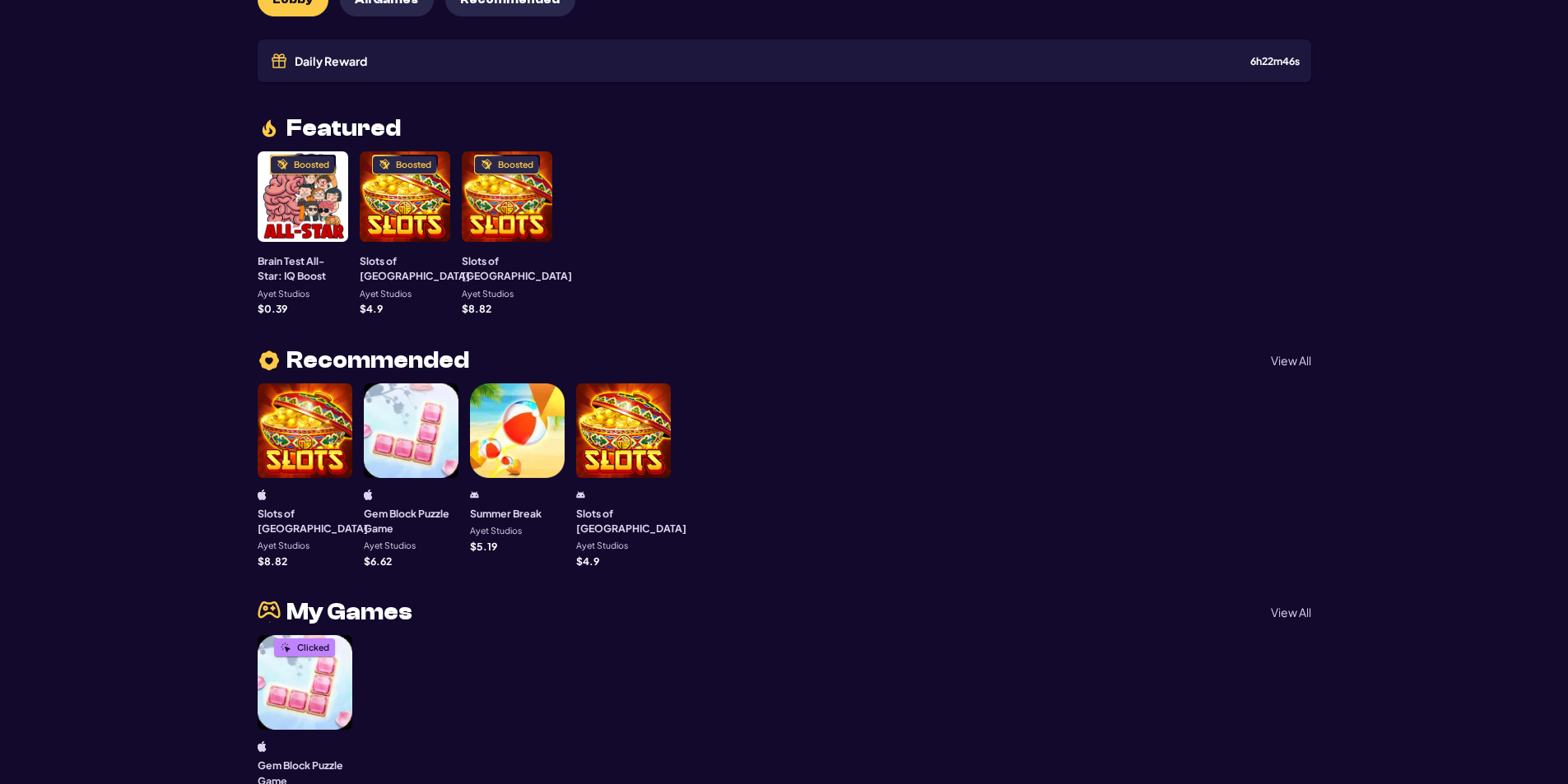
scroll to position [247, 0]
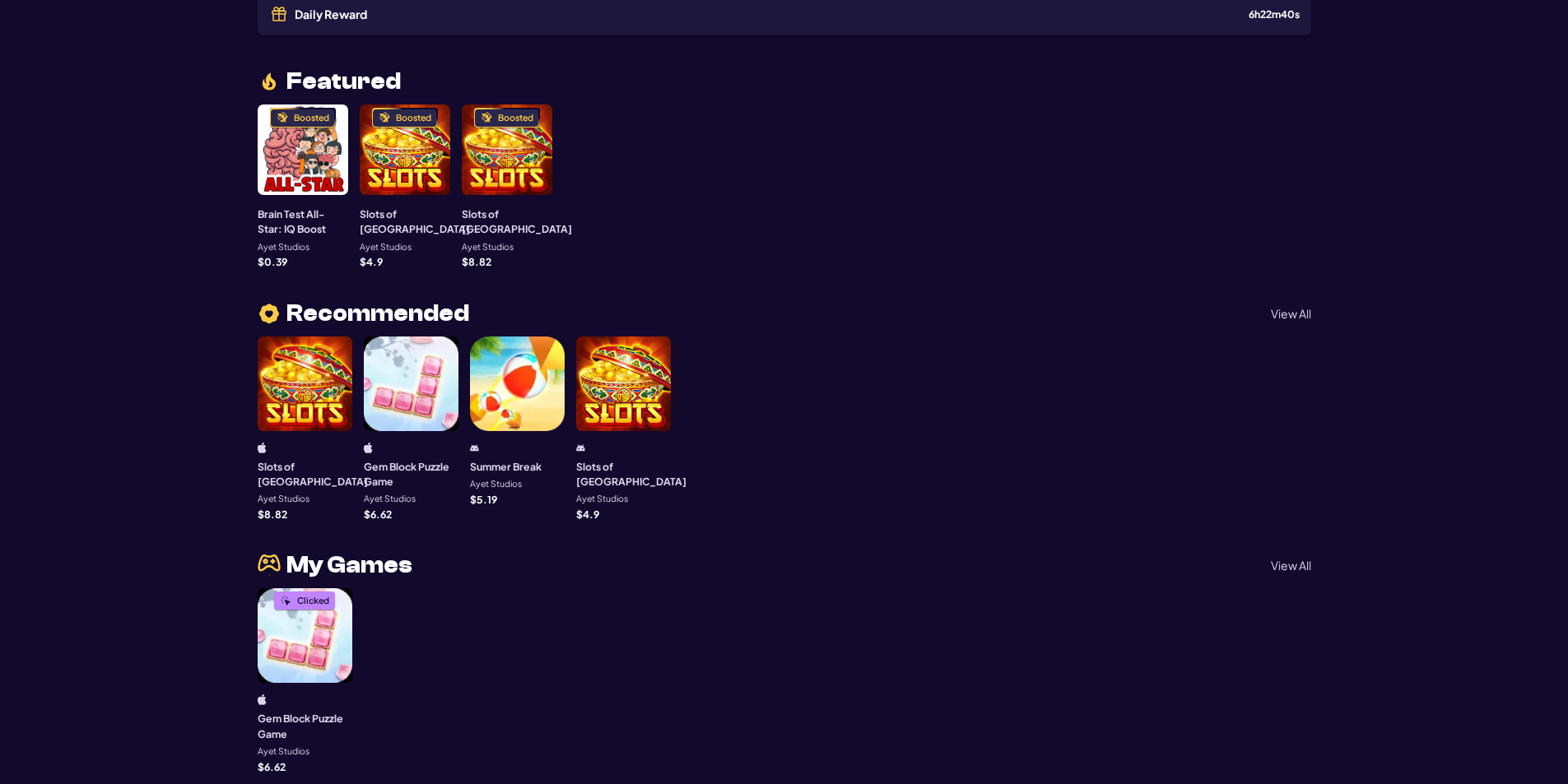
click at [520, 375] on div at bounding box center [517, 383] width 94 height 94
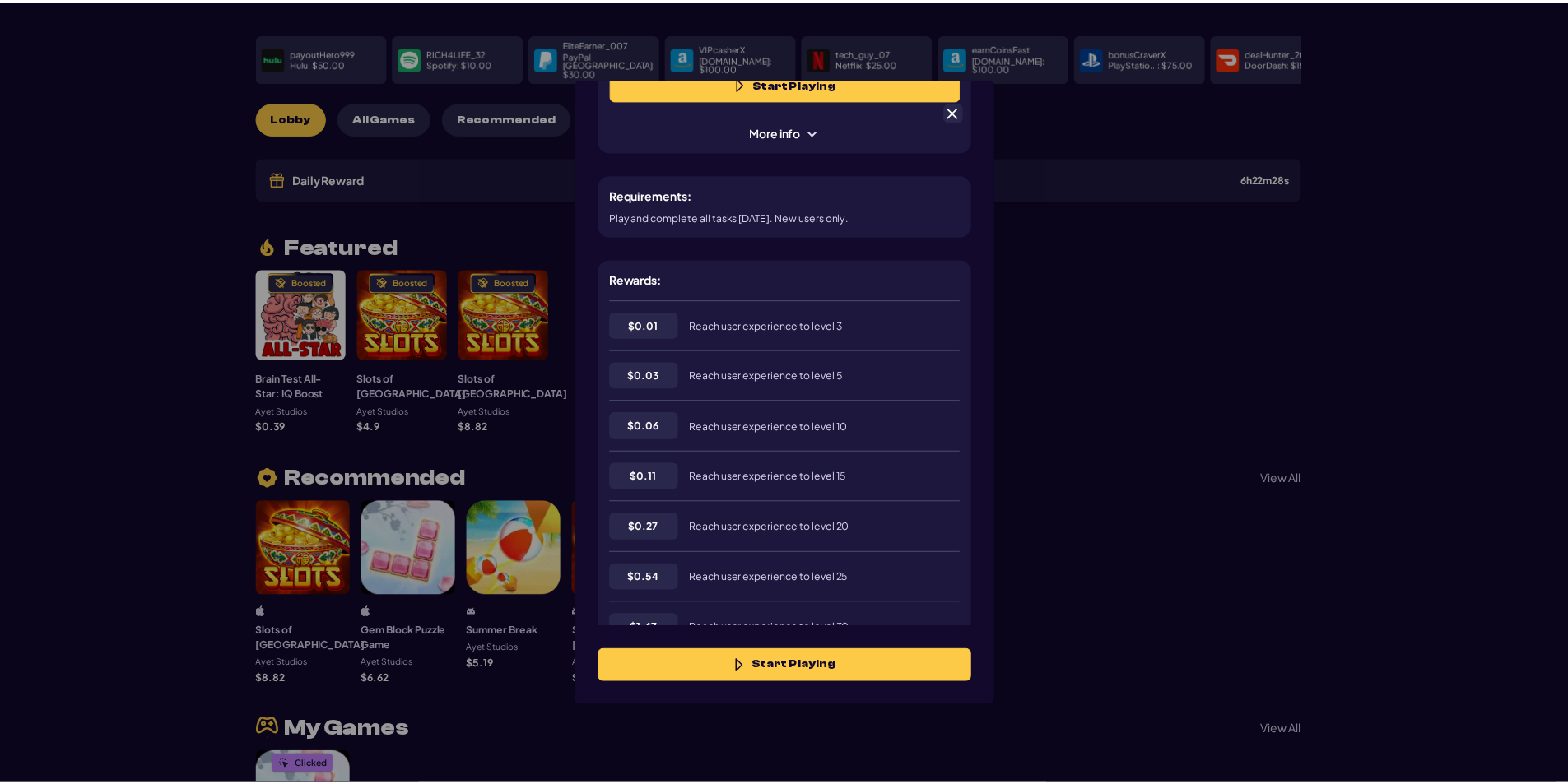
scroll to position [0, 0]
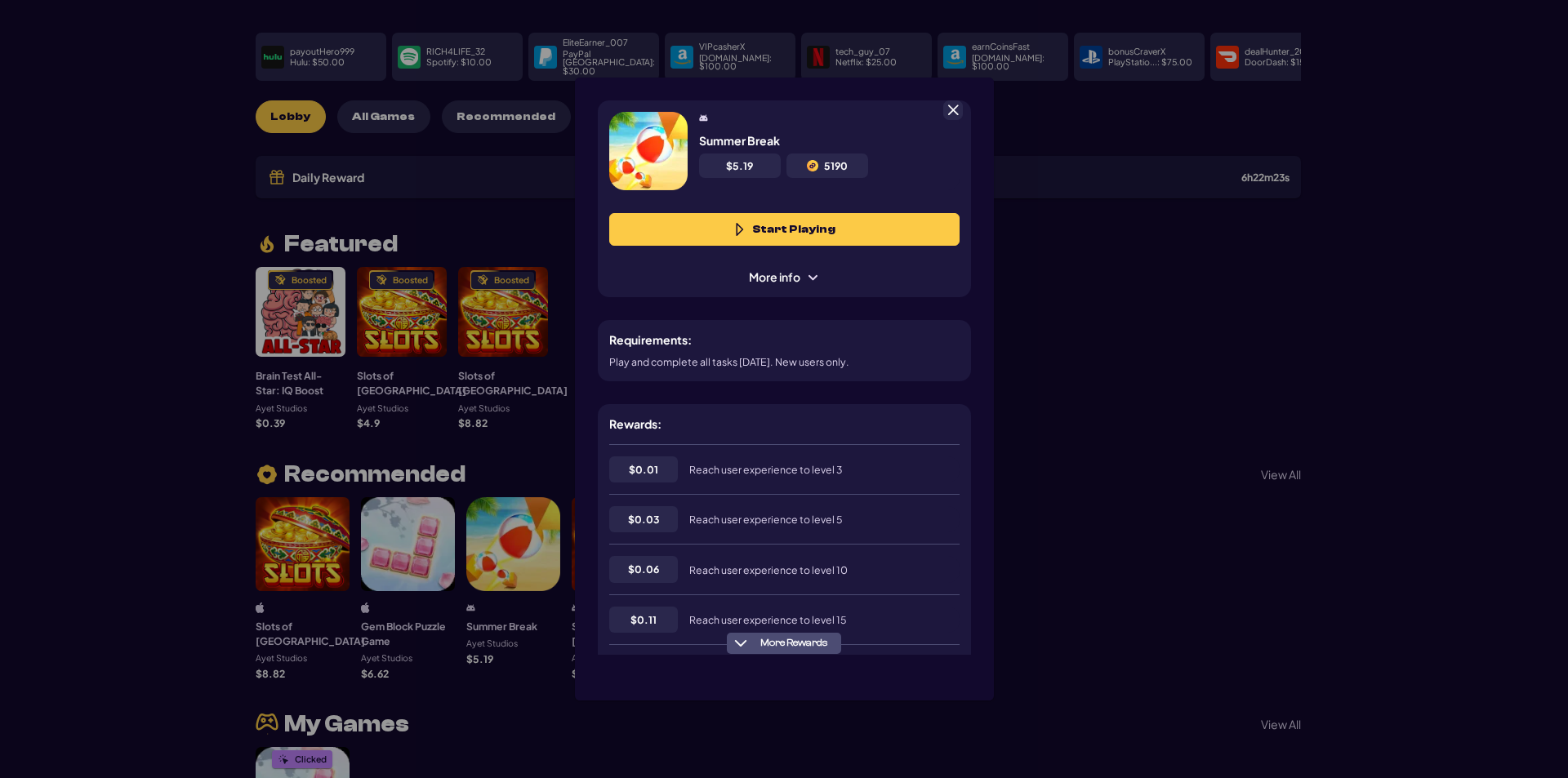
click at [829, 228] on button "Start Playing" at bounding box center [784, 230] width 350 height 32
click at [952, 110] on span at bounding box center [953, 110] width 14 height 14
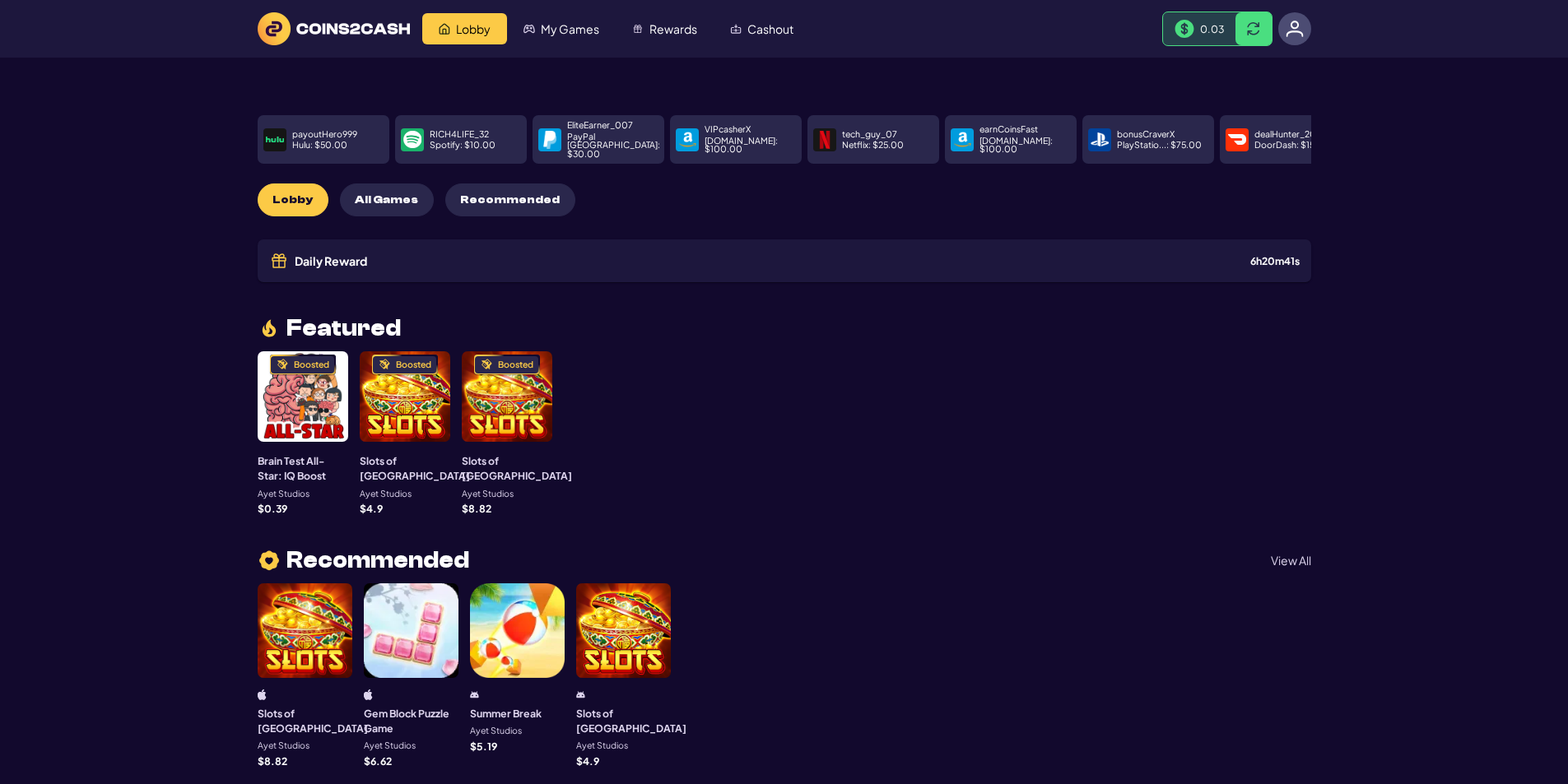
click at [374, 388] on div "Boosted" at bounding box center [405, 397] width 90 height 90
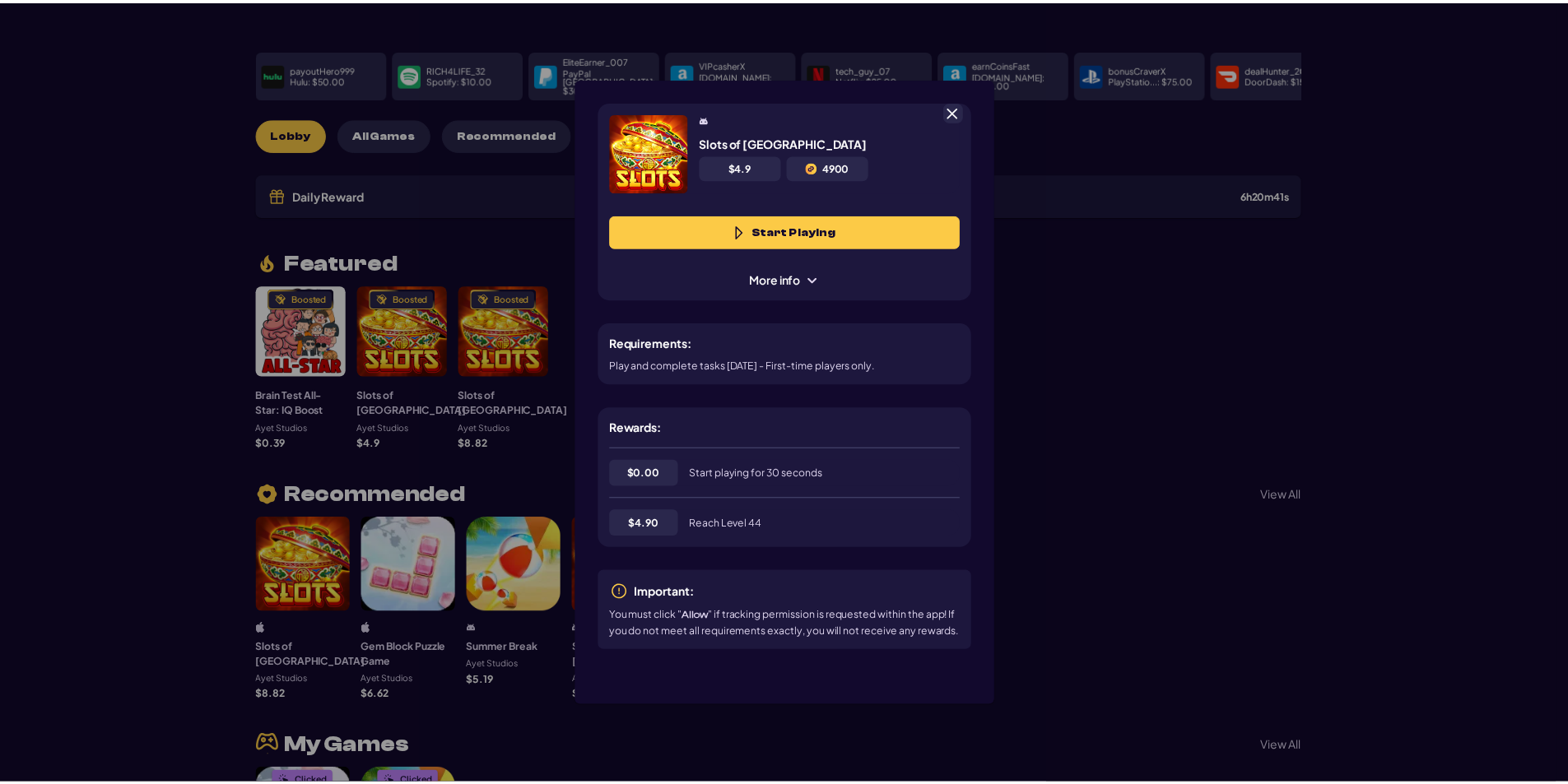
scroll to position [83, 0]
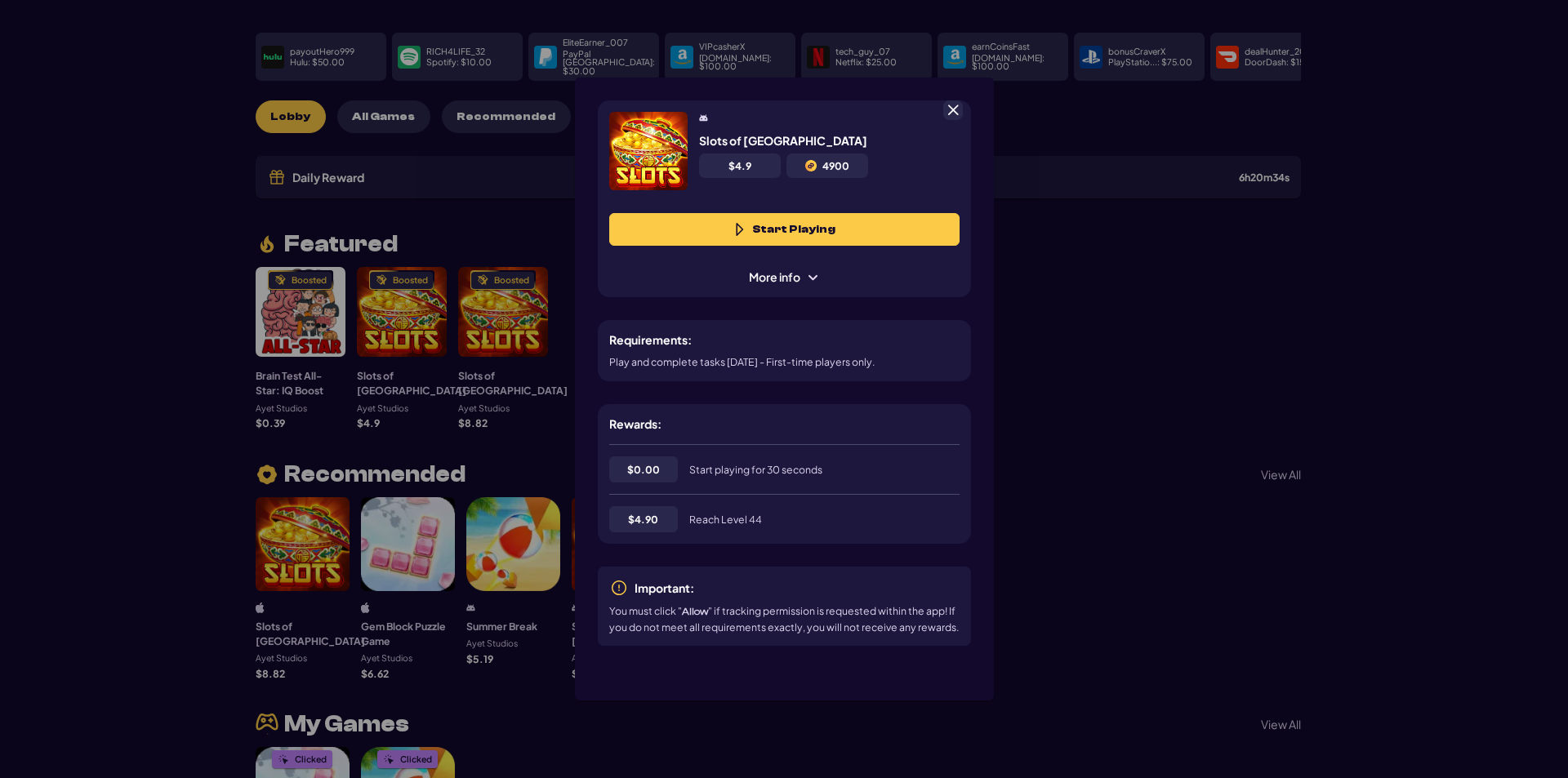
click at [830, 225] on button "Start Playing" at bounding box center [784, 230] width 350 height 32
click at [958, 109] on span at bounding box center [953, 110] width 14 height 14
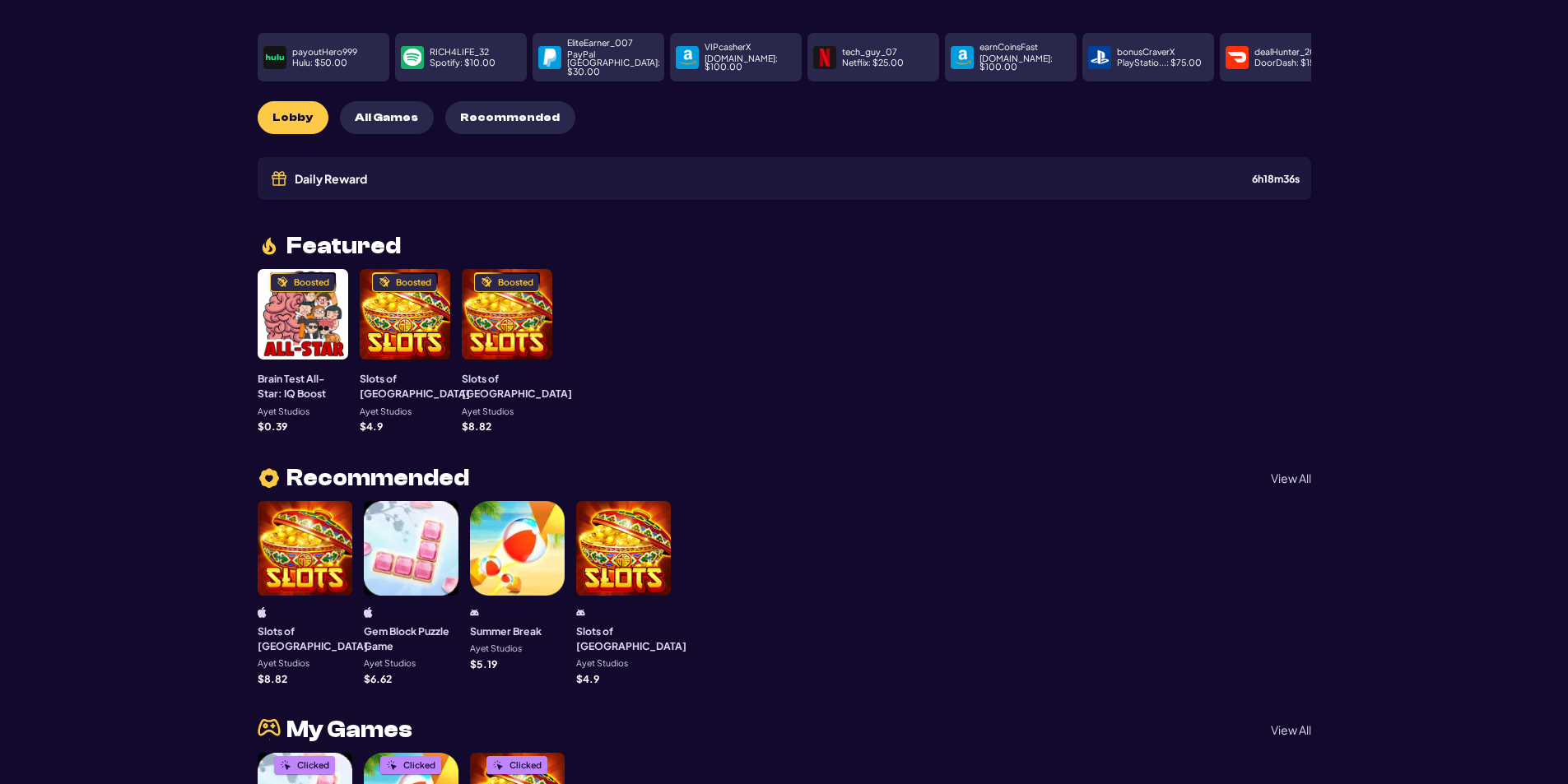
click at [344, 59] on p "Hulu : $ 50.00" at bounding box center [319, 62] width 55 height 9
click at [301, 48] on p "payoutHero999" at bounding box center [325, 52] width 65 height 9
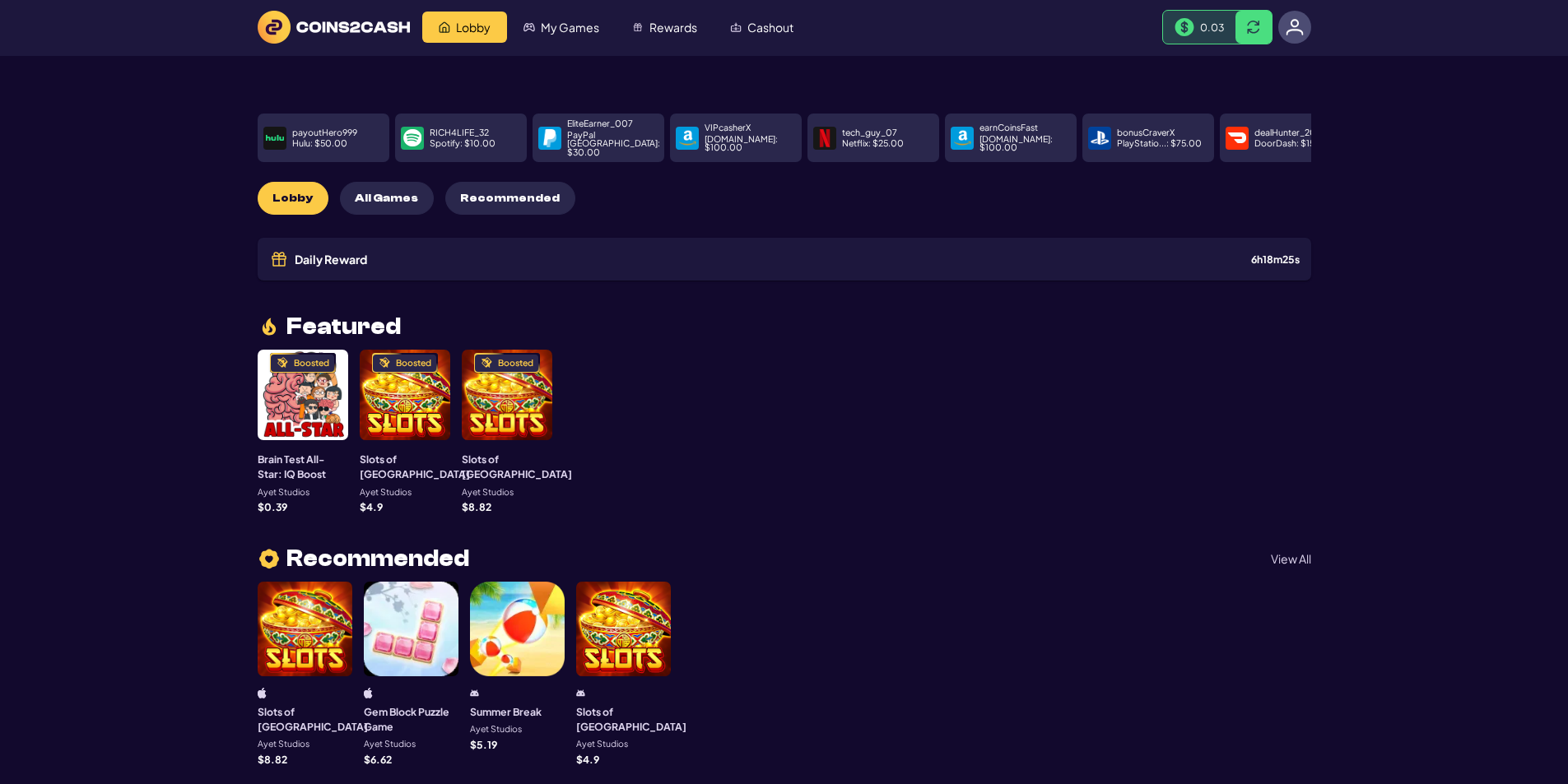
scroll to position [0, 0]
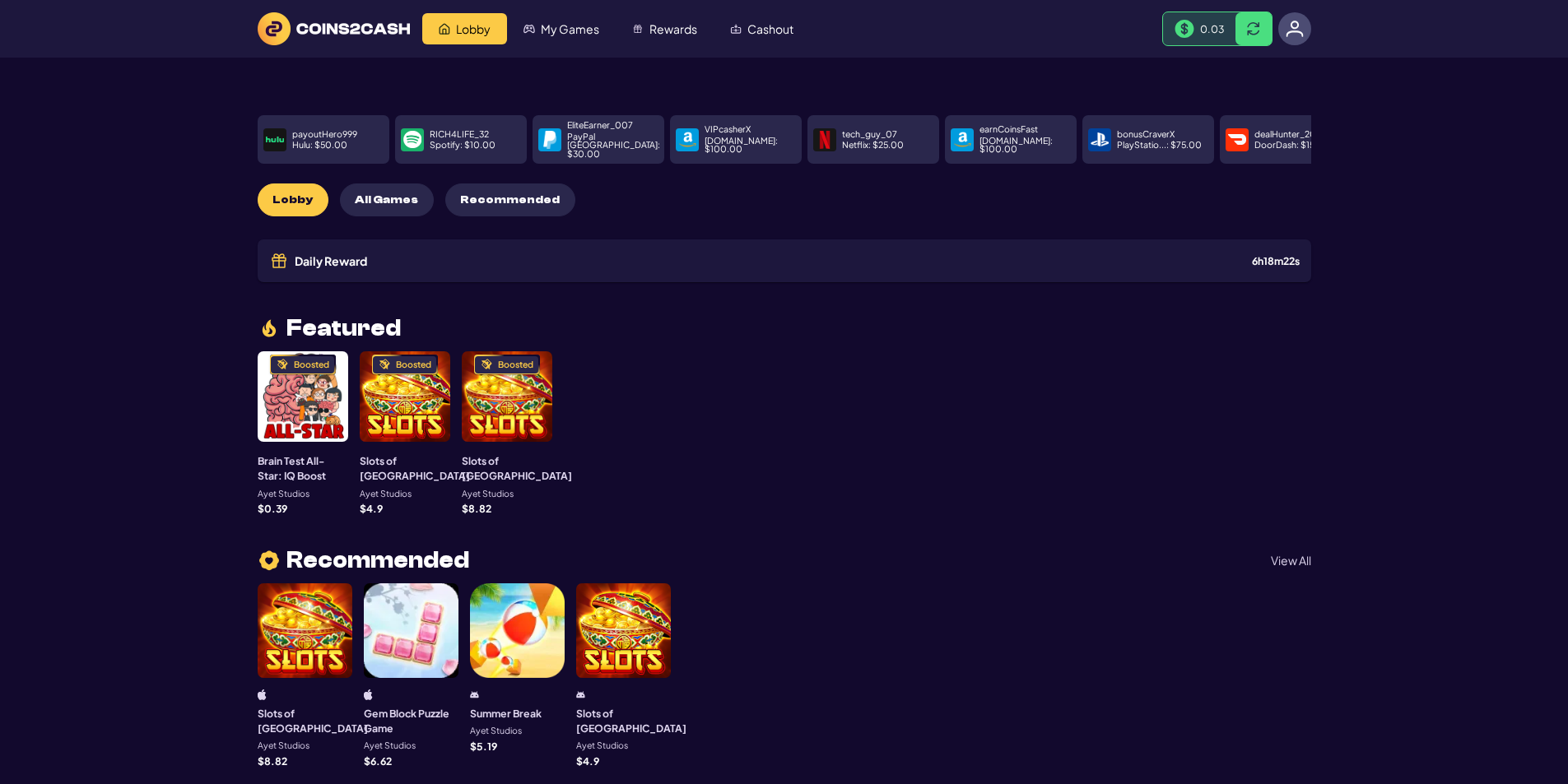
click at [598, 133] on p "PayPal [GEOGRAPHIC_DATA] : $ 30.00" at bounding box center [613, 145] width 93 height 26
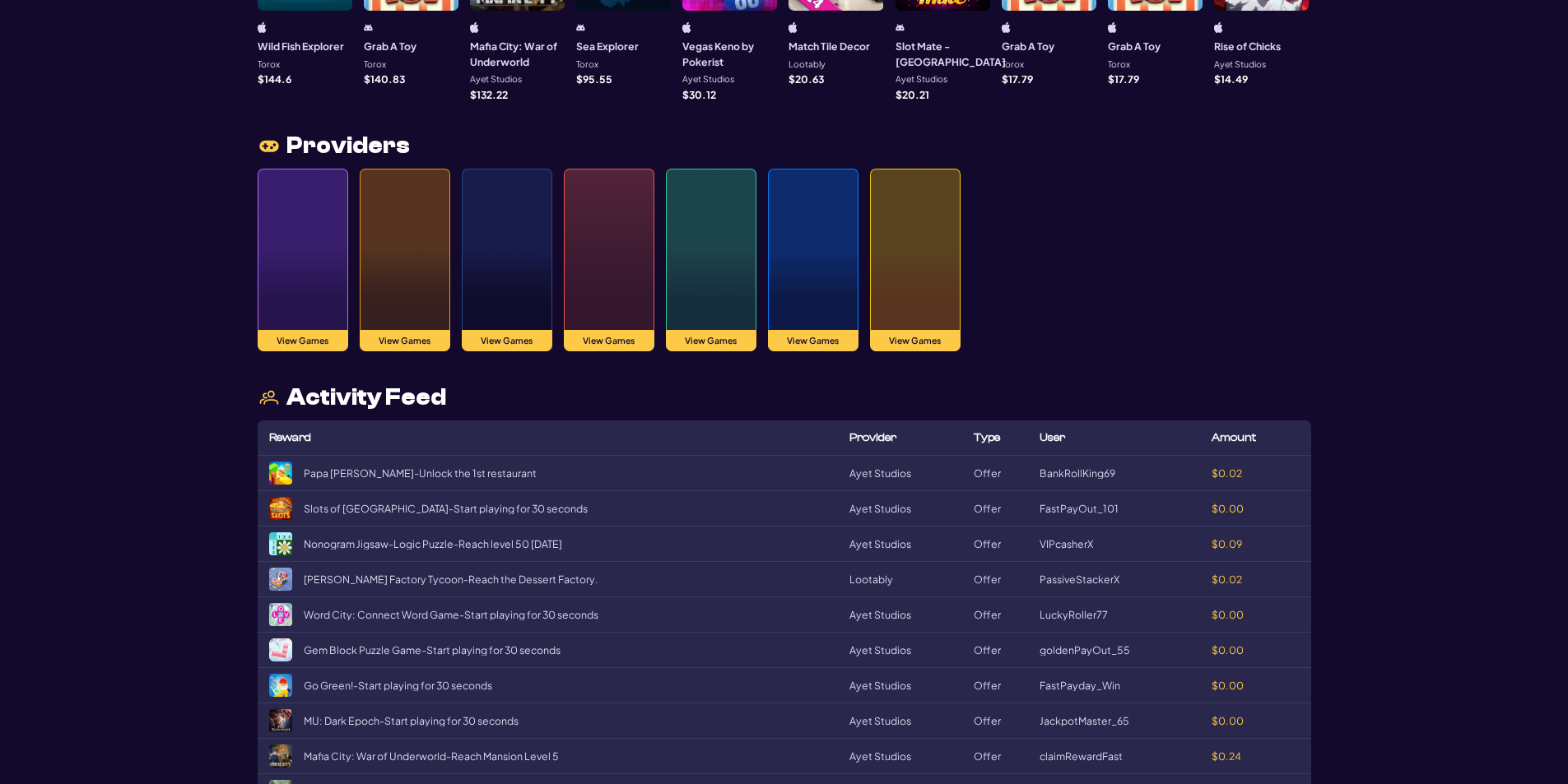
scroll to position [1727, 0]
